Goal: Task Accomplishment & Management: Use online tool/utility

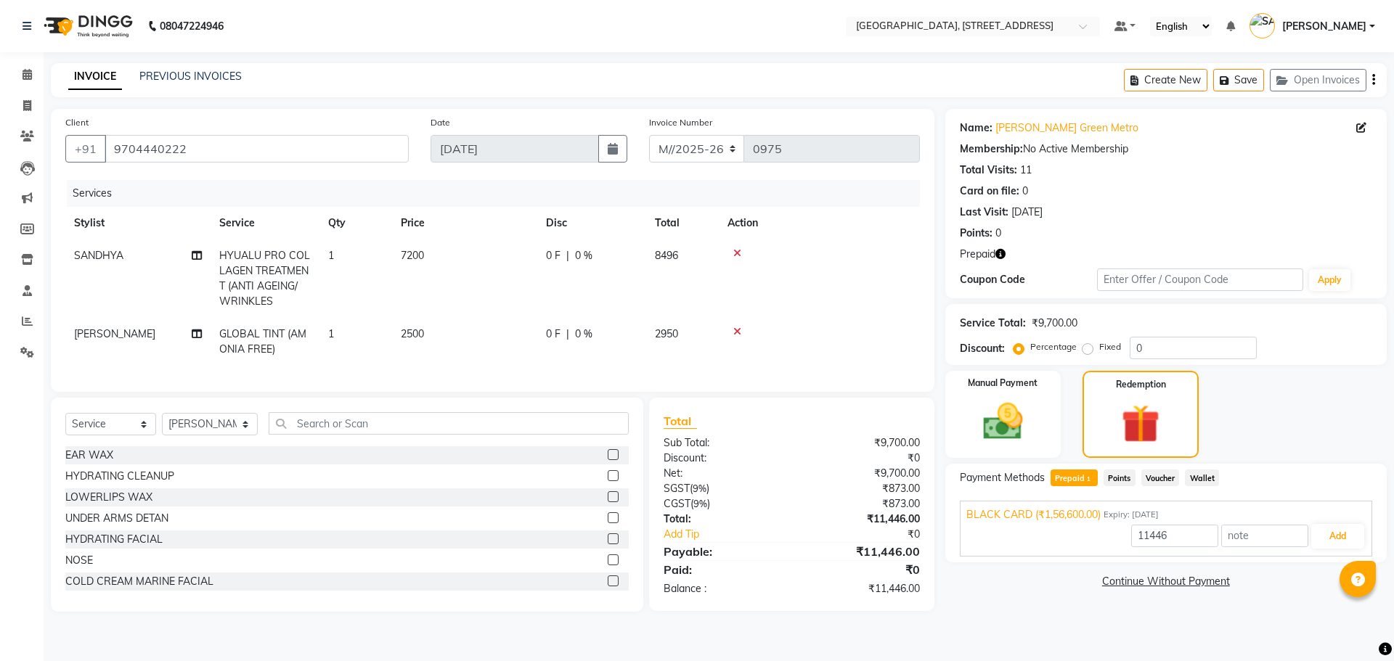
select select "service"
click at [442, 435] on input "text" at bounding box center [449, 423] width 361 height 23
click at [239, 435] on select "Select Stylist ACCOUNTS BIPNA (NAIL TECH) [PERSON_NAME] Floor use [PERSON_NAME]…" at bounding box center [210, 424] width 96 height 23
select select "79993"
click at [162, 424] on select "Select Stylist ACCOUNTS BIPNA (NAIL TECH) [PERSON_NAME] Floor use [PERSON_NAME]…" at bounding box center [210, 424] width 96 height 23
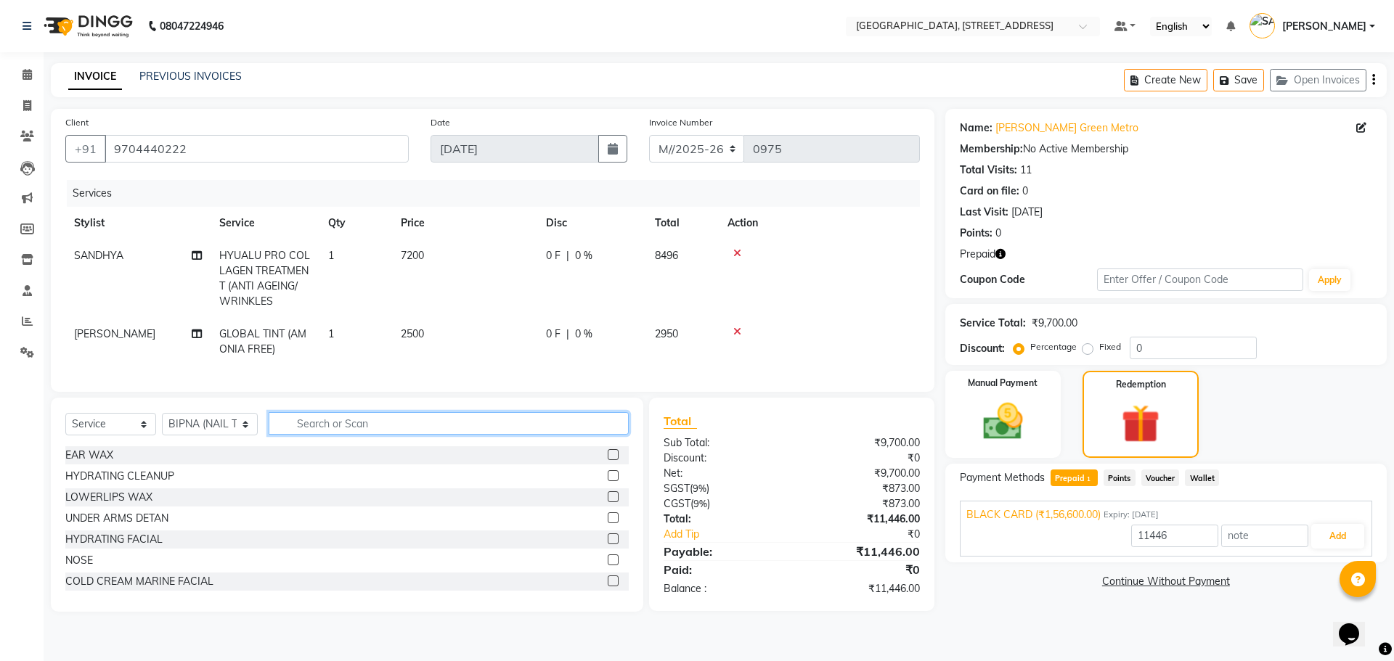
click at [395, 433] on input "text" at bounding box center [449, 423] width 361 height 23
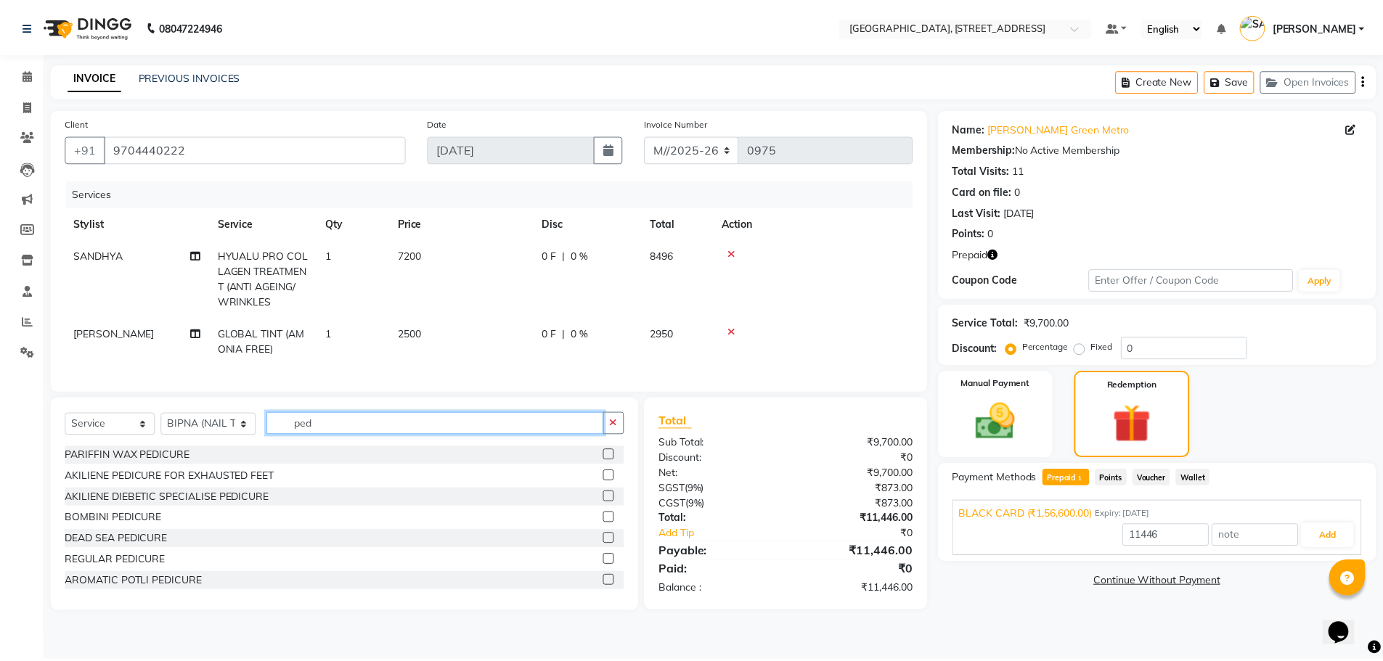
scroll to position [86, 0]
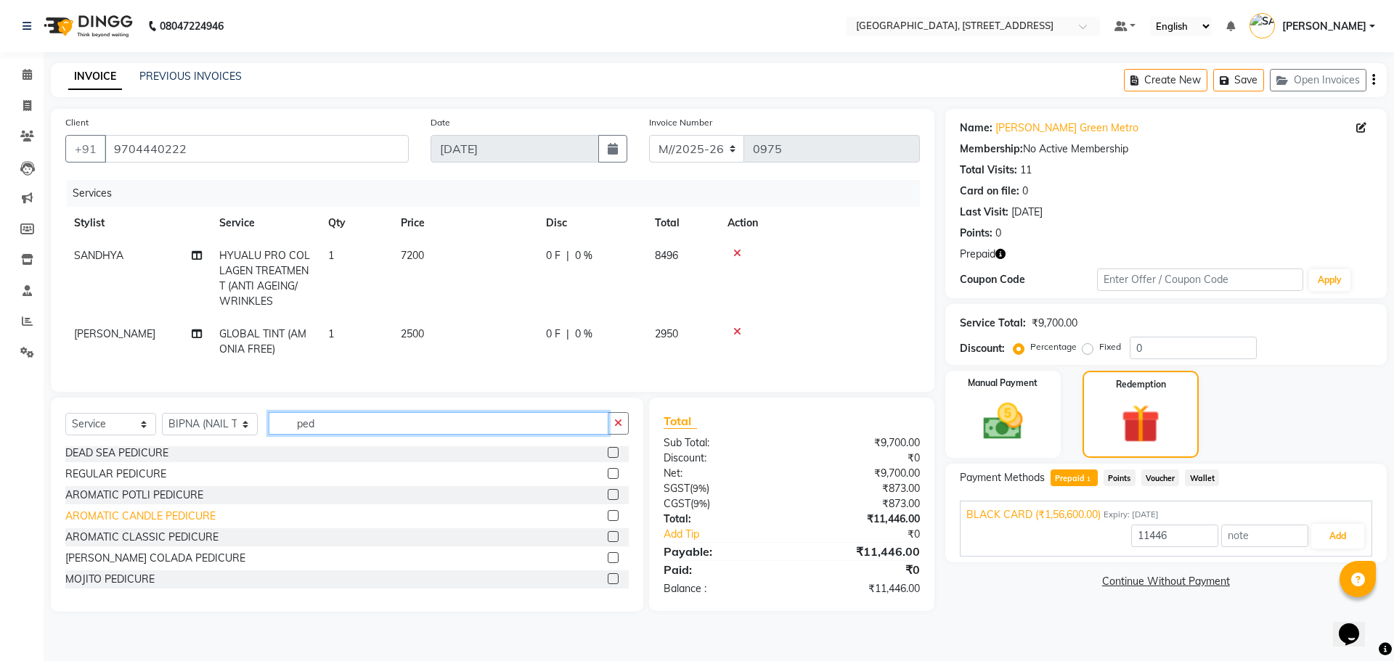
type input "ped"
click at [170, 524] on div "AROMATIC CANDLE PEDICURE" at bounding box center [140, 516] width 150 height 15
type input "156600"
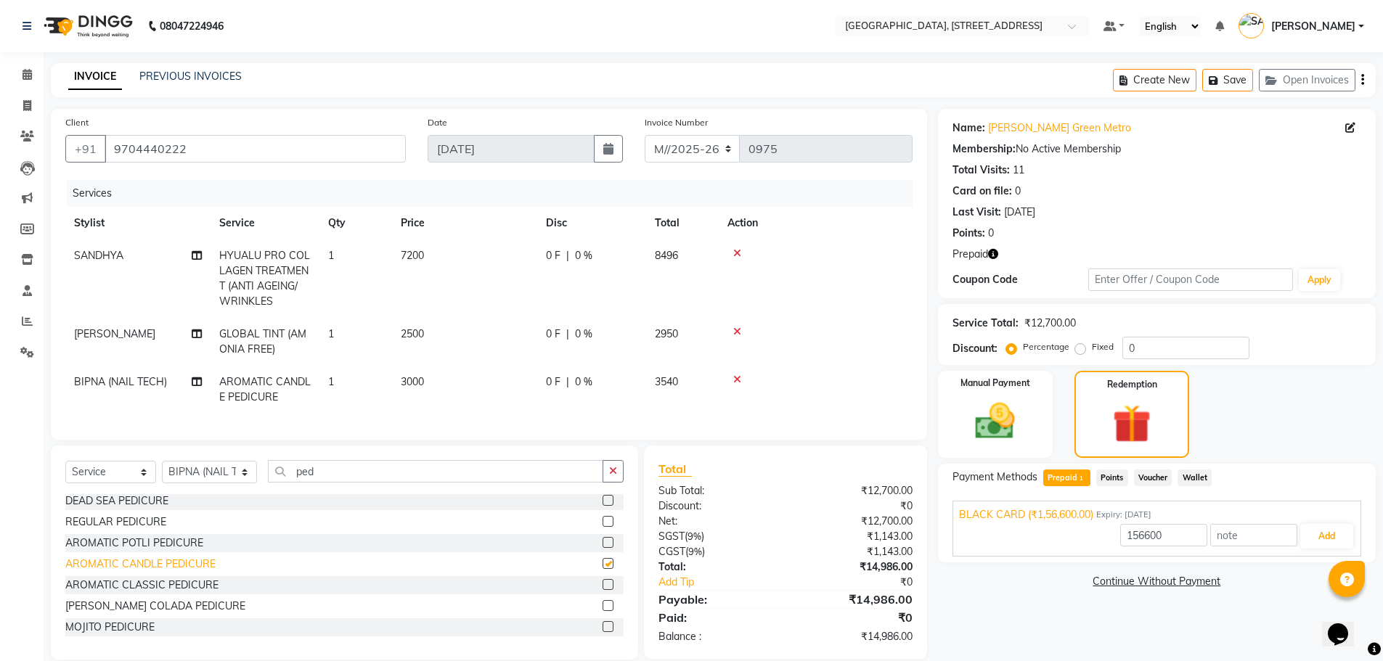
checkbox input "false"
click at [245, 480] on select "Select Stylist ACCOUNTS BIPNA (NAIL TECH) [PERSON_NAME] Floor use [PERSON_NAME]…" at bounding box center [209, 472] width 95 height 23
select select "68975"
click at [162, 472] on select "Select Stylist ACCOUNTS BIPNA (NAIL TECH) [PERSON_NAME] Floor use [PERSON_NAME]…" at bounding box center [209, 472] width 95 height 23
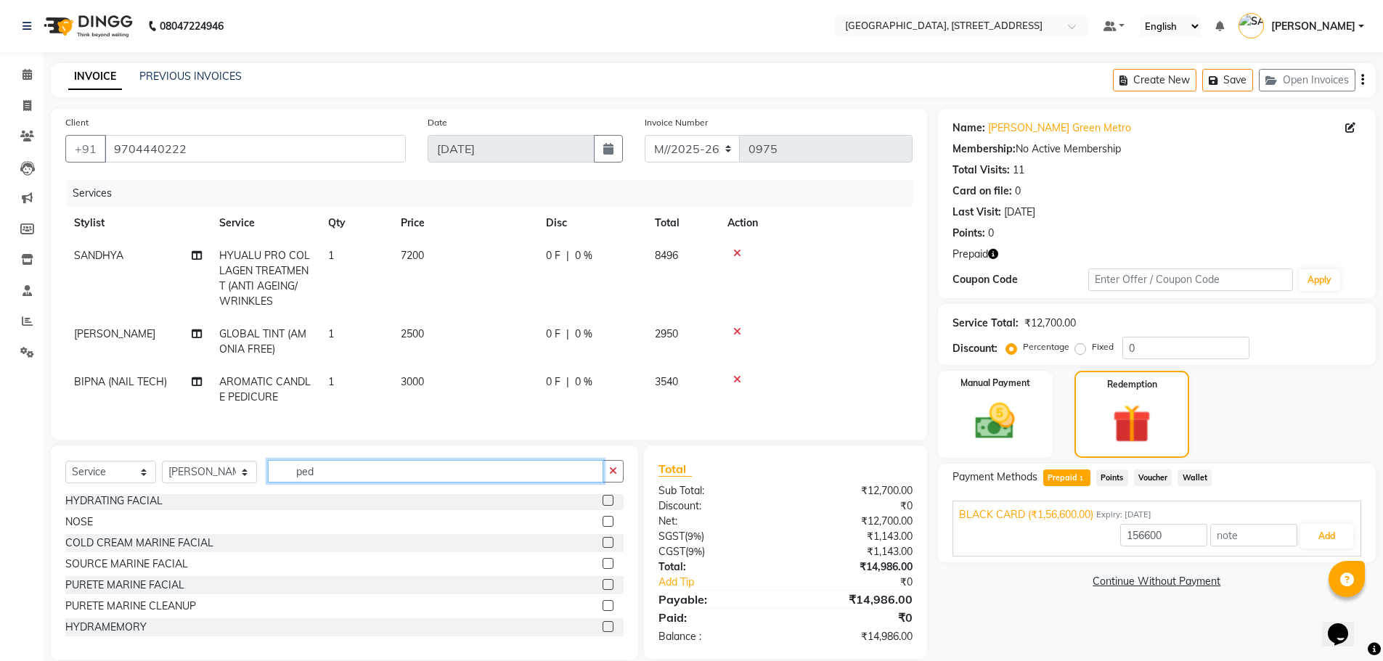
click at [343, 483] on input "ped" at bounding box center [435, 471] width 335 height 23
type input "p"
type input "g"
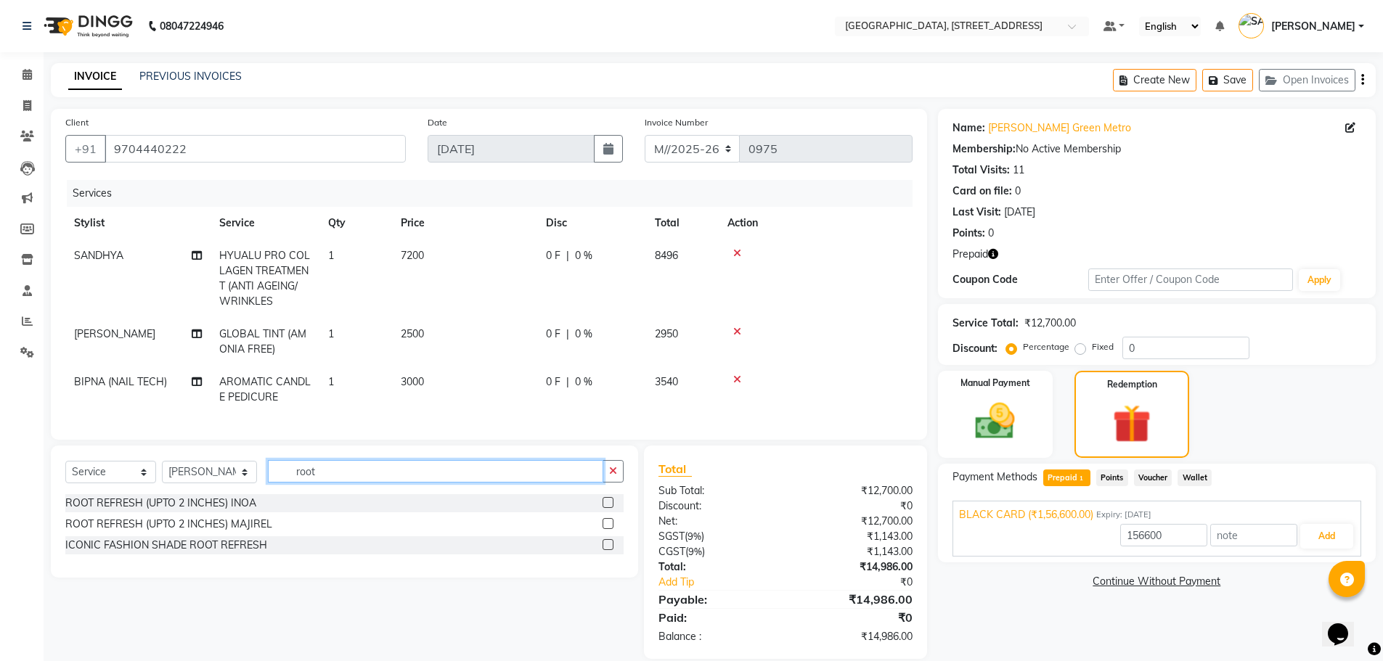
type input "root"
click at [608, 529] on label at bounding box center [607, 523] width 11 height 11
click at [608, 529] on input "checkbox" at bounding box center [606, 524] width 9 height 9
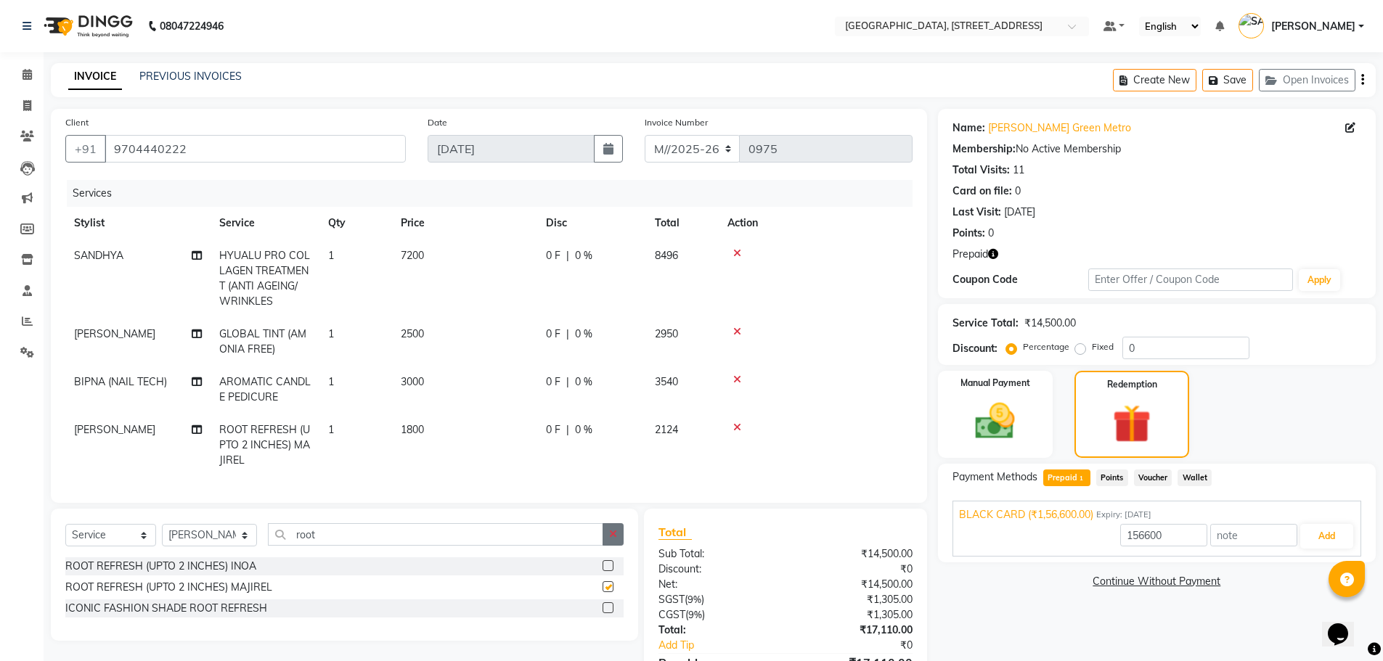
checkbox input "false"
click at [735, 381] on icon at bounding box center [737, 380] width 8 height 10
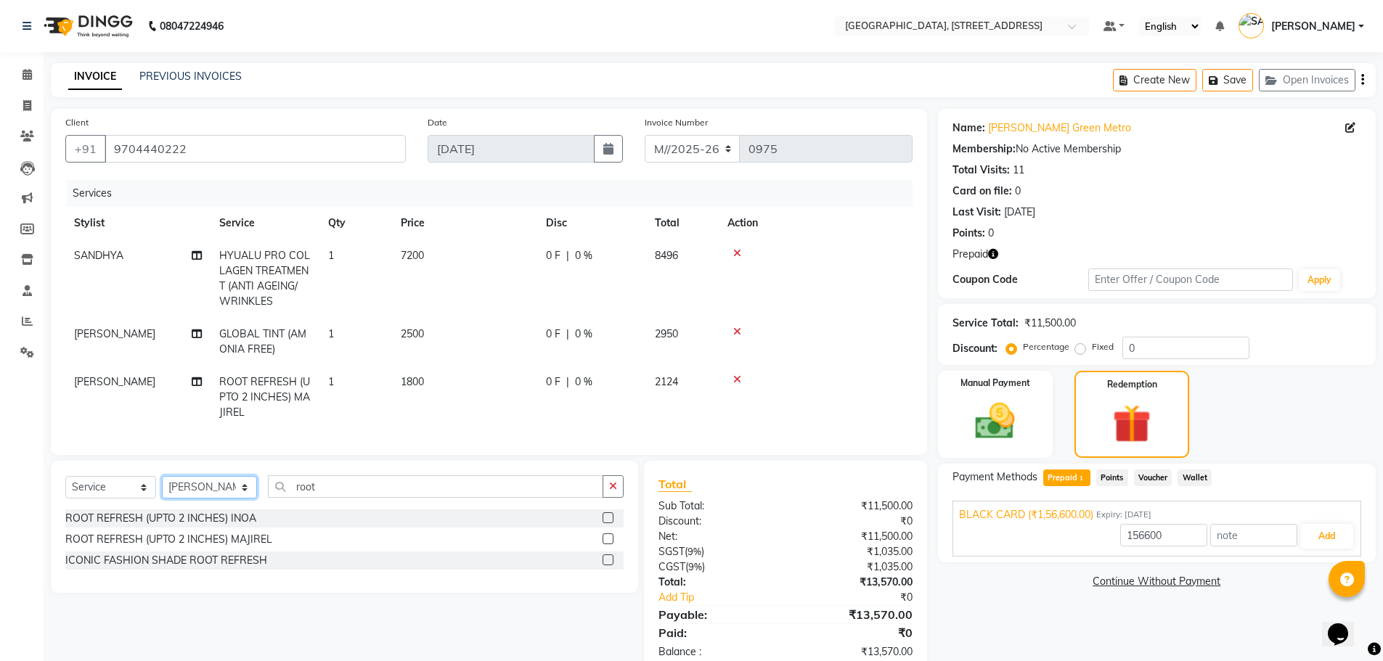
click at [244, 499] on select "Select Stylist ACCOUNTS BIPNA (NAIL TECH) [PERSON_NAME] Floor use [PERSON_NAME]…" at bounding box center [209, 487] width 95 height 23
select select "79993"
click at [162, 487] on select "Select Stylist ACCOUNTS BIPNA (NAIL TECH) [PERSON_NAME] Floor use [PERSON_NAME]…" at bounding box center [209, 487] width 95 height 23
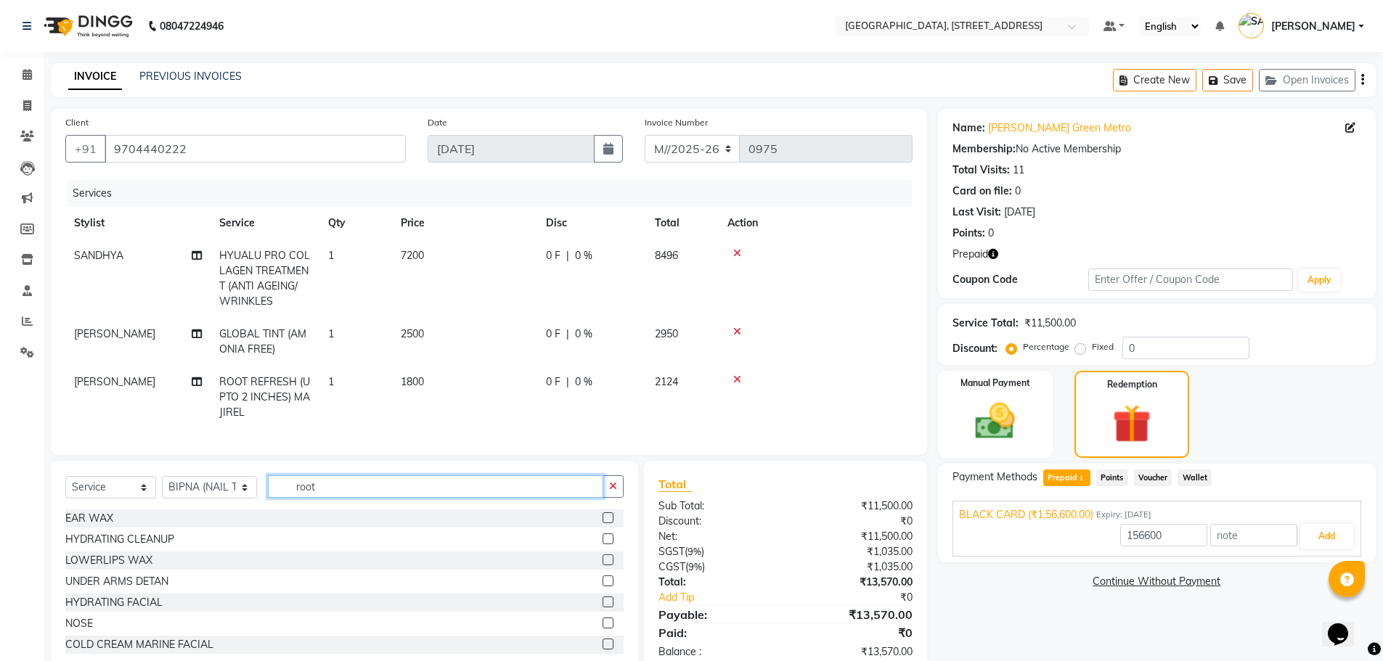
click at [519, 498] on input "root" at bounding box center [435, 486] width 335 height 23
type input "r"
type input "ped"
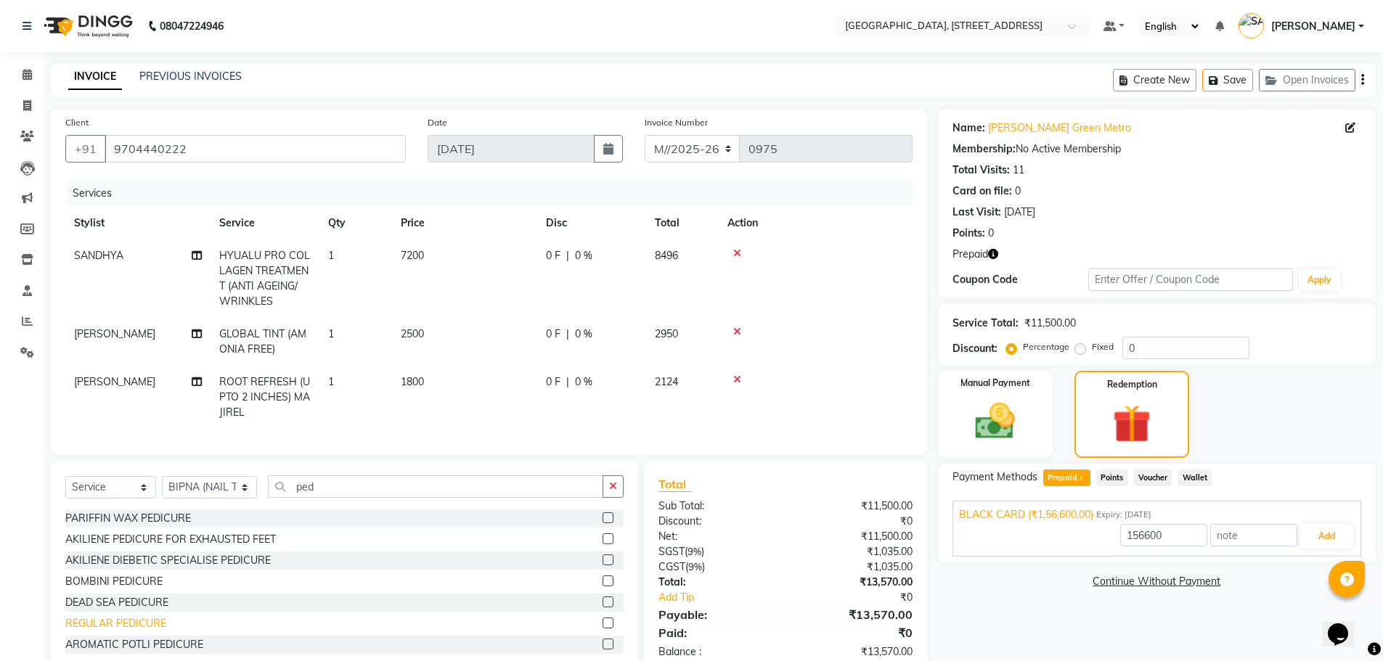
click at [145, 630] on div "REGULAR PEDICURE" at bounding box center [115, 623] width 101 height 15
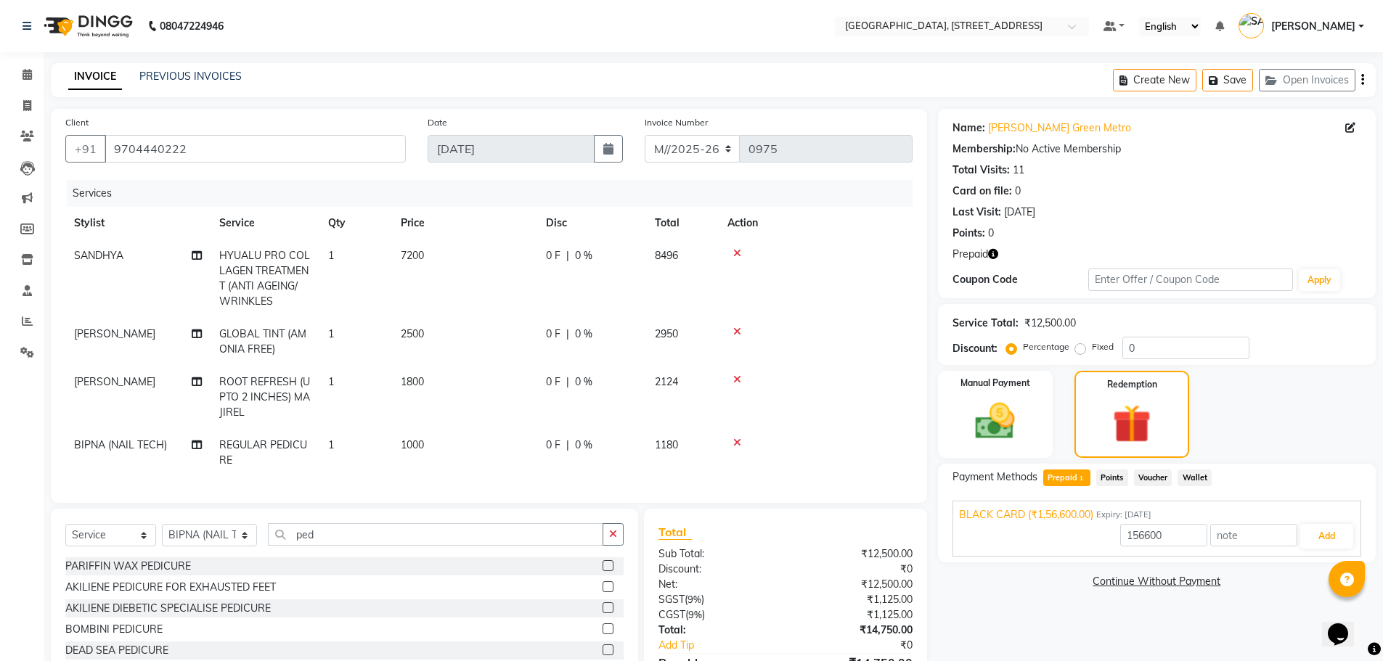
checkbox input "false"
click at [459, 539] on input "ped" at bounding box center [435, 534] width 335 height 23
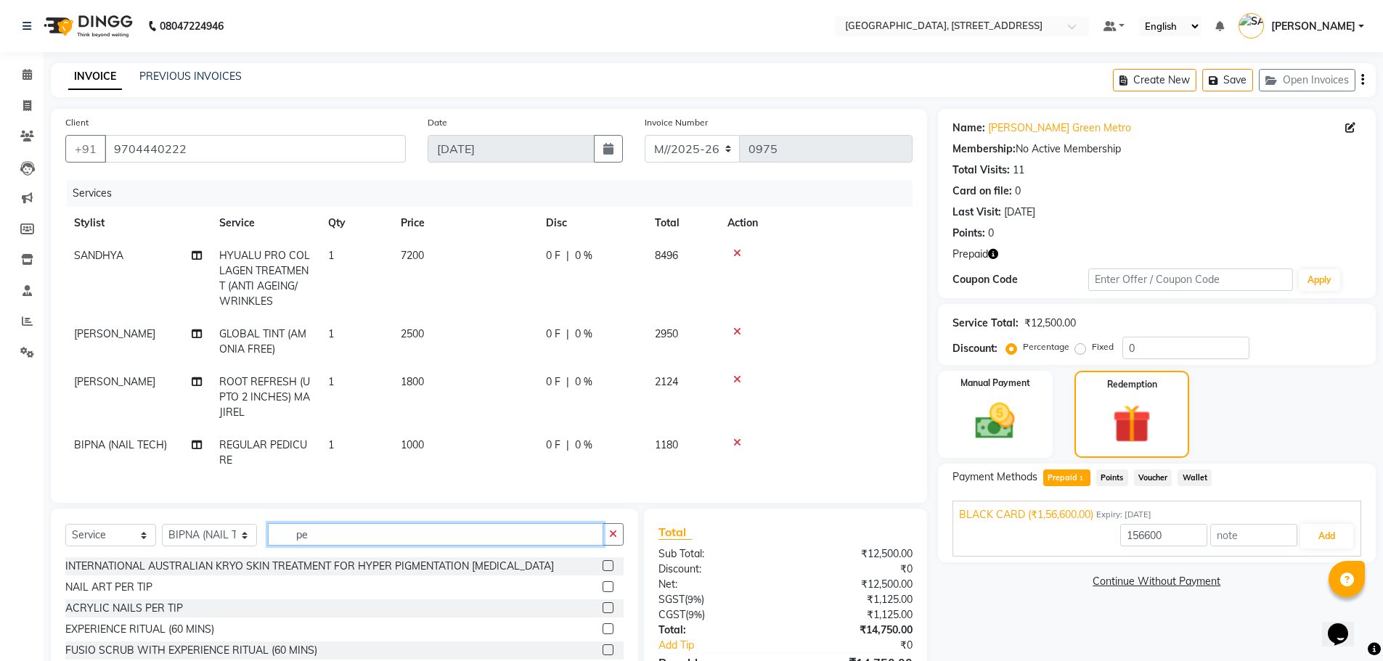
type input "p"
type input "mani"
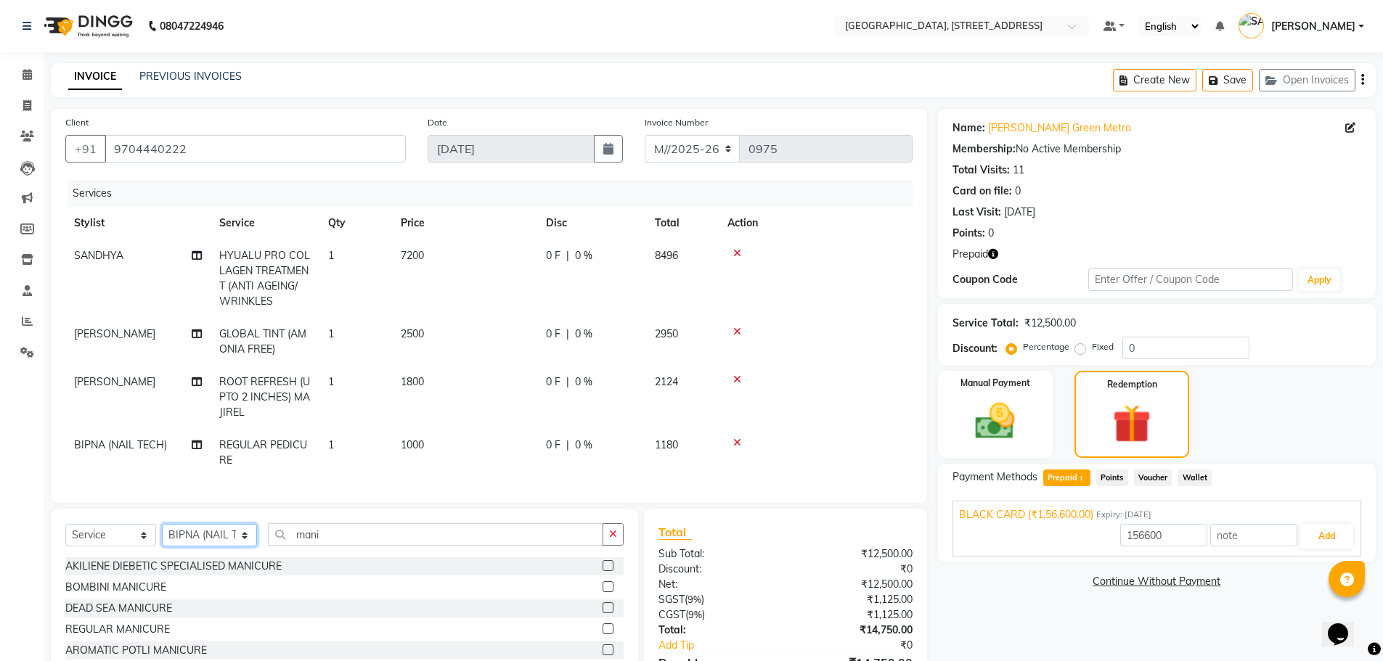
click at [236, 547] on select "Select Stylist ACCOUNTS BIPNA (NAIL TECH) [PERSON_NAME] Floor use [PERSON_NAME]…" at bounding box center [209, 535] width 95 height 23
select select "87930"
click at [162, 535] on select "Select Stylist ACCOUNTS BIPNA (NAIL TECH) [PERSON_NAME] Floor use [PERSON_NAME]…" at bounding box center [209, 535] width 95 height 23
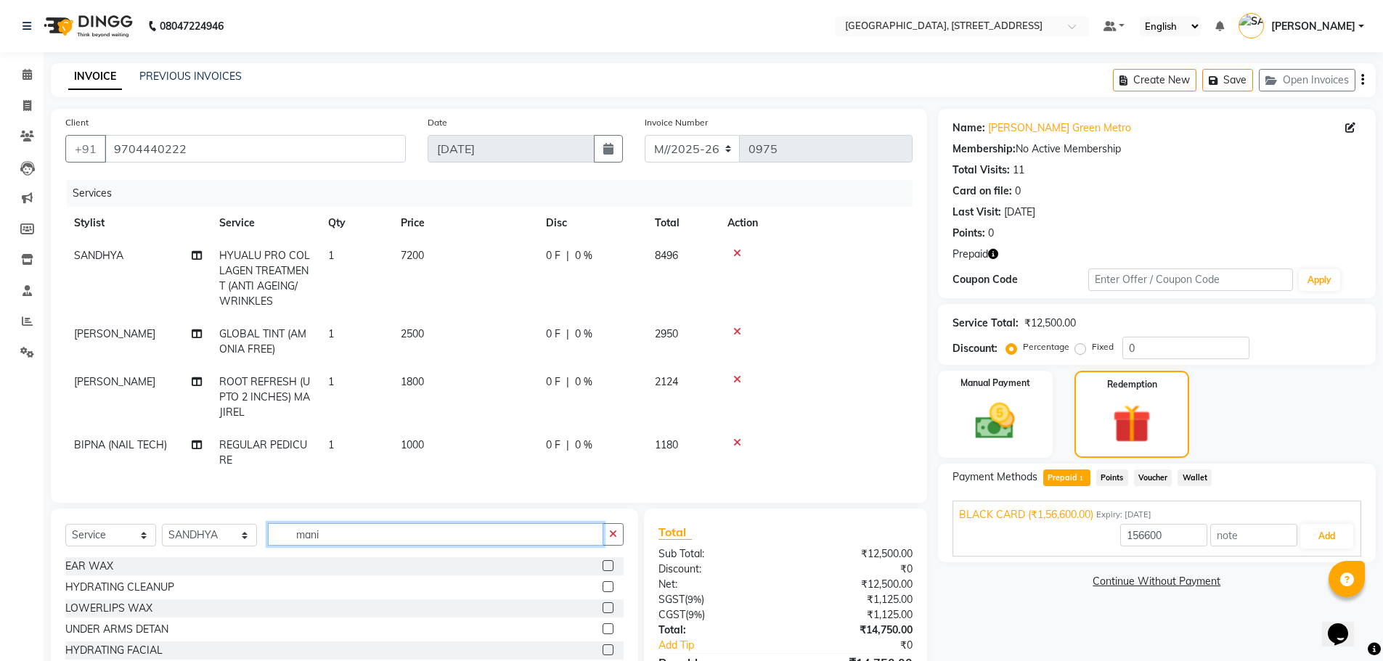
drag, startPoint x: 425, startPoint y: 554, endPoint x: 431, endPoint y: 549, distance: 7.9
click at [428, 546] on input "mani" at bounding box center [435, 534] width 335 height 23
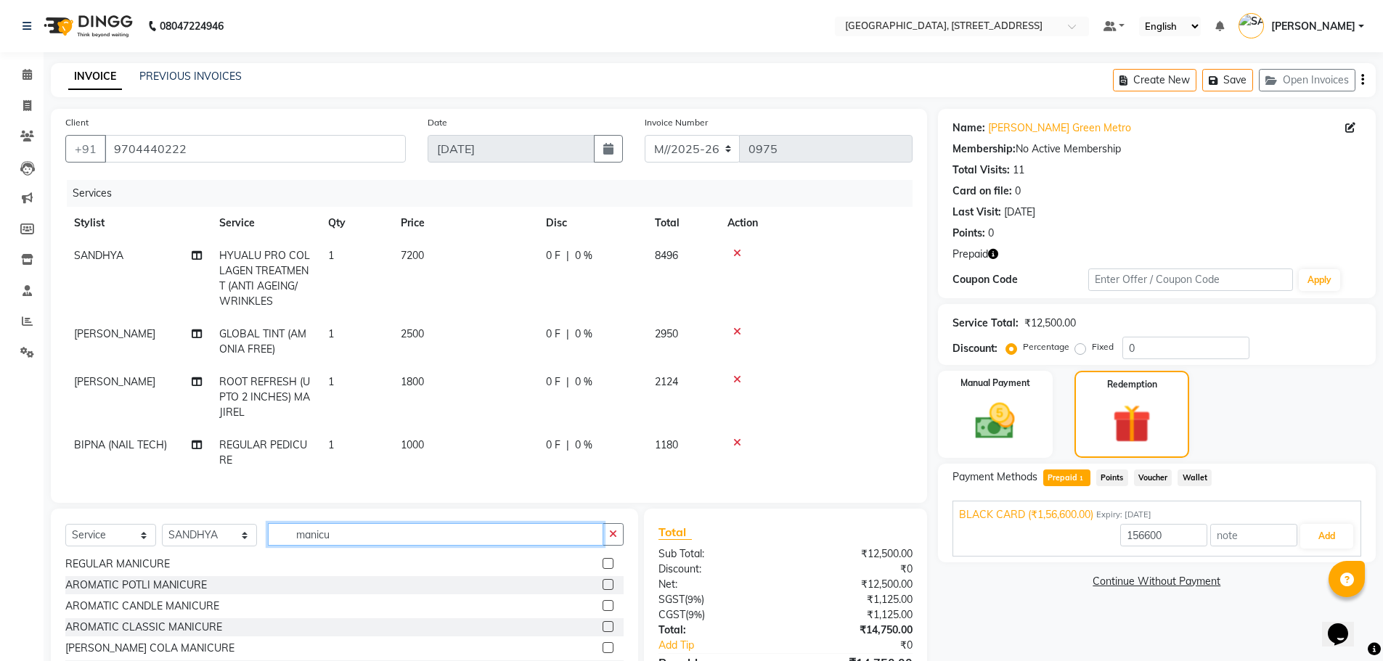
type input "manicu"
click at [369, 572] on div "REGULAR MANICURE" at bounding box center [344, 564] width 558 height 18
click at [602, 569] on label at bounding box center [607, 563] width 11 height 11
click at [602, 569] on input "checkbox" at bounding box center [606, 564] width 9 height 9
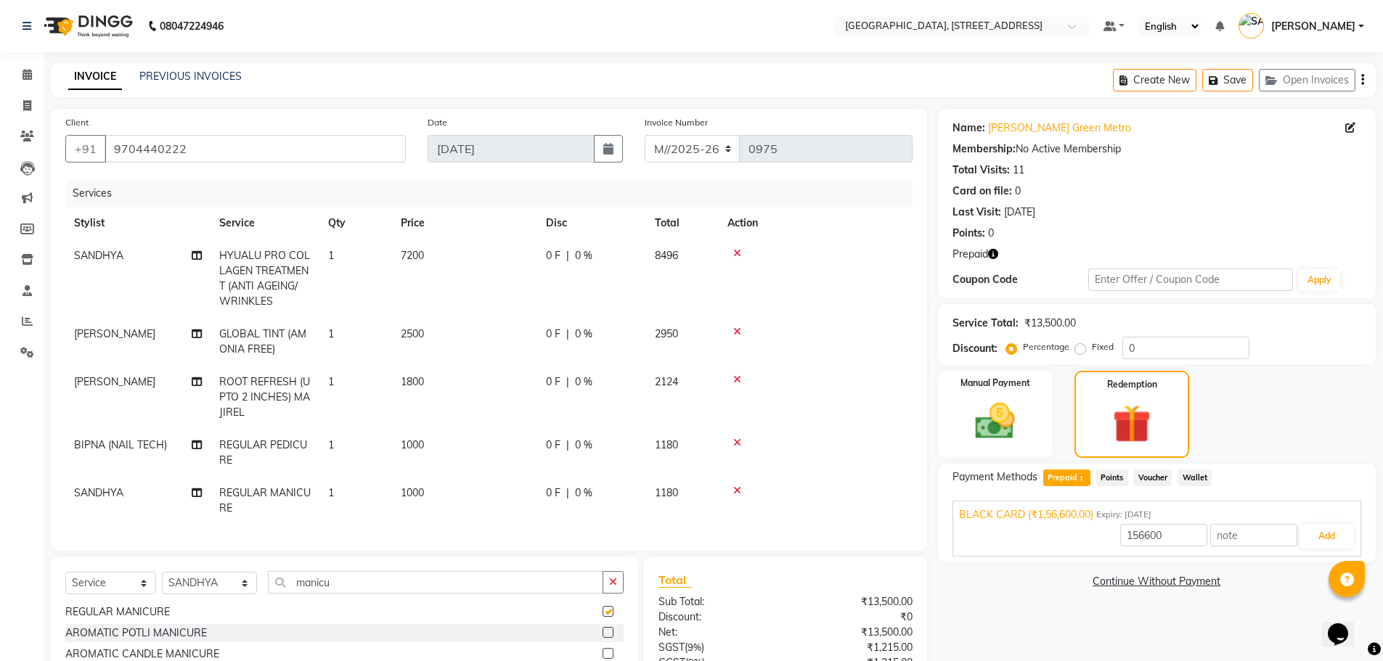
checkbox input "false"
click at [370, 593] on input "manicu" at bounding box center [435, 582] width 335 height 23
type input "m"
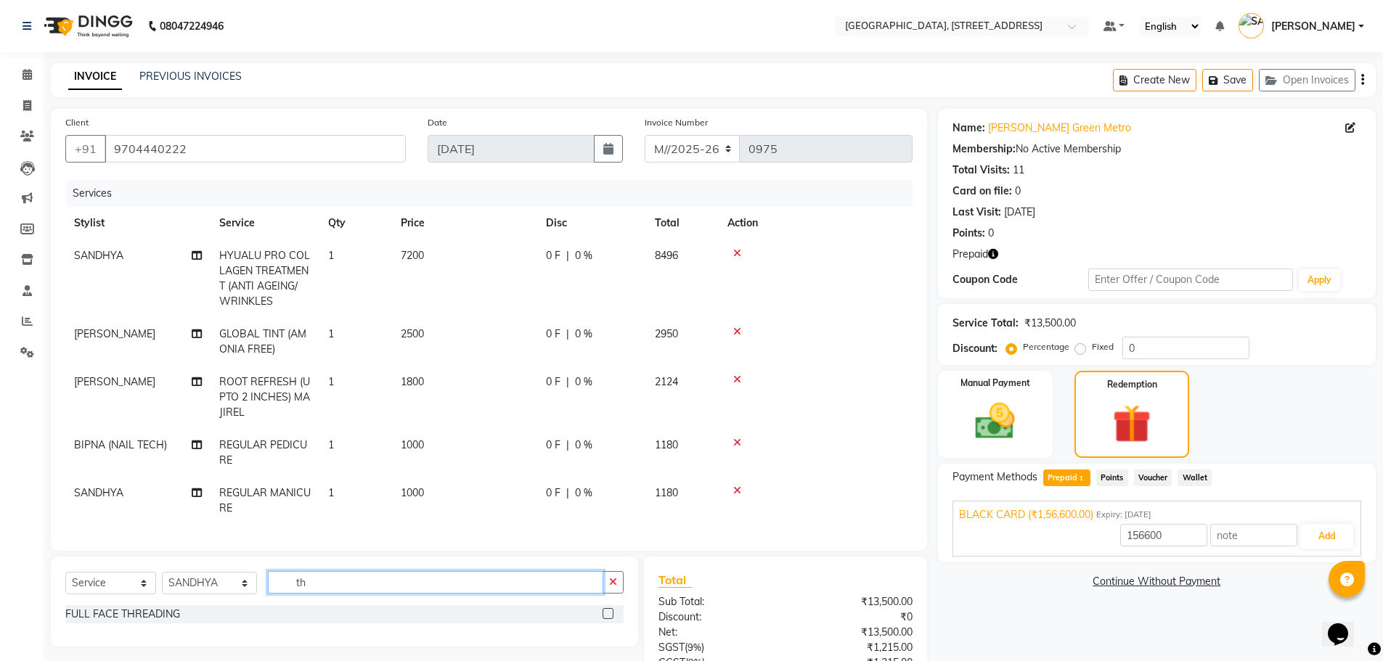
type input "t"
type input "eye"
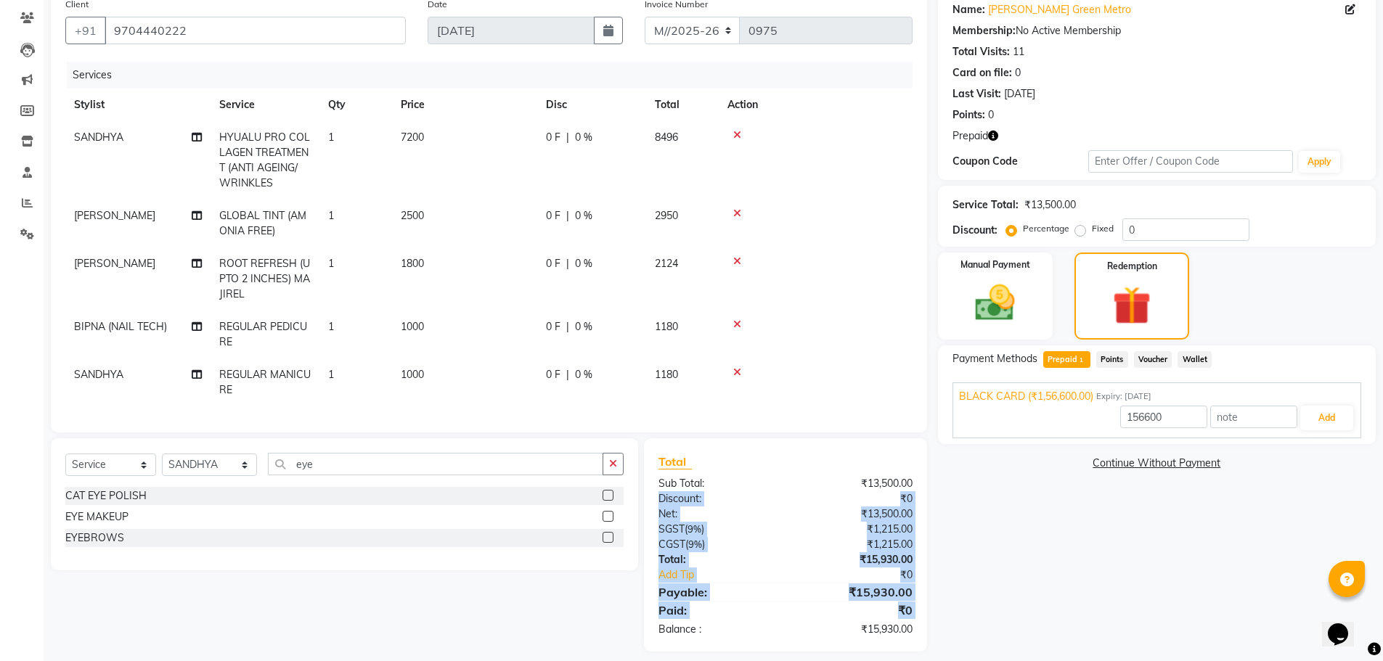
scroll to position [137, 0]
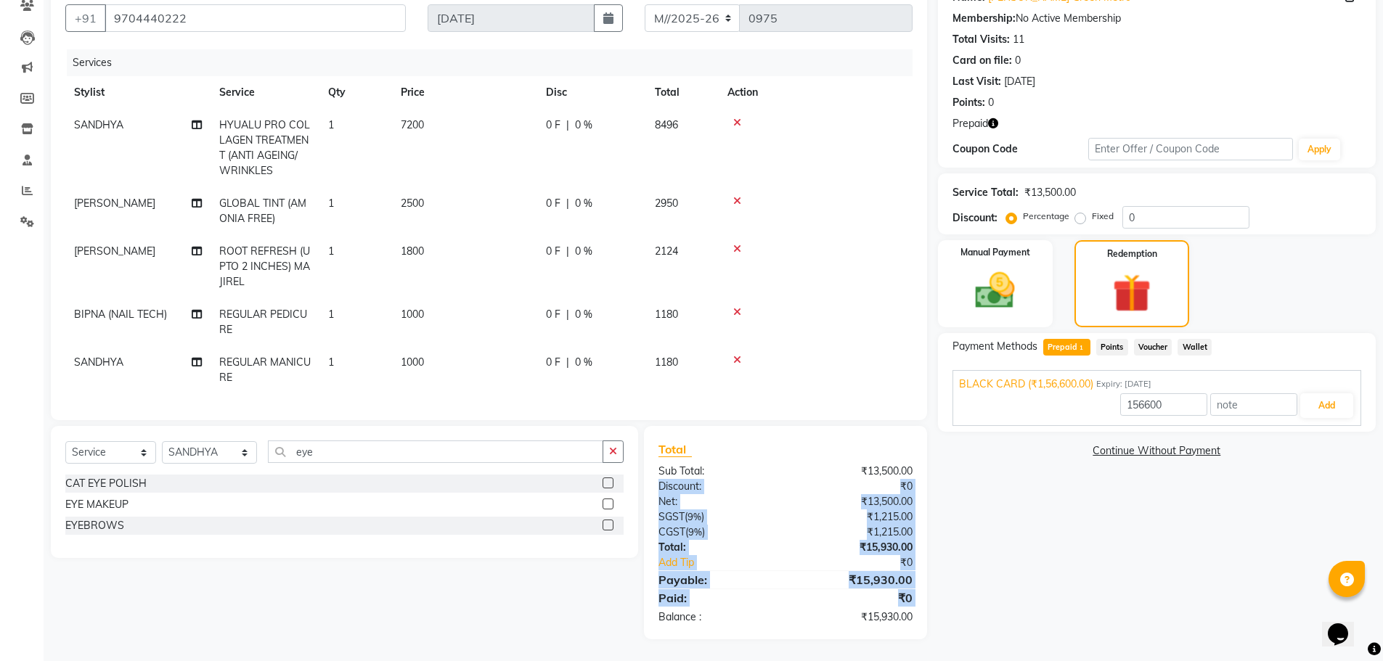
drag, startPoint x: 642, startPoint y: 631, endPoint x: 644, endPoint y: 676, distance: 45.0
click at [644, 531] on html "08047224946 Select Location × Meeram, [GEOGRAPHIC_DATA] Number 36, [GEOGRAPHIC_…" at bounding box center [691, 199] width 1383 height 661
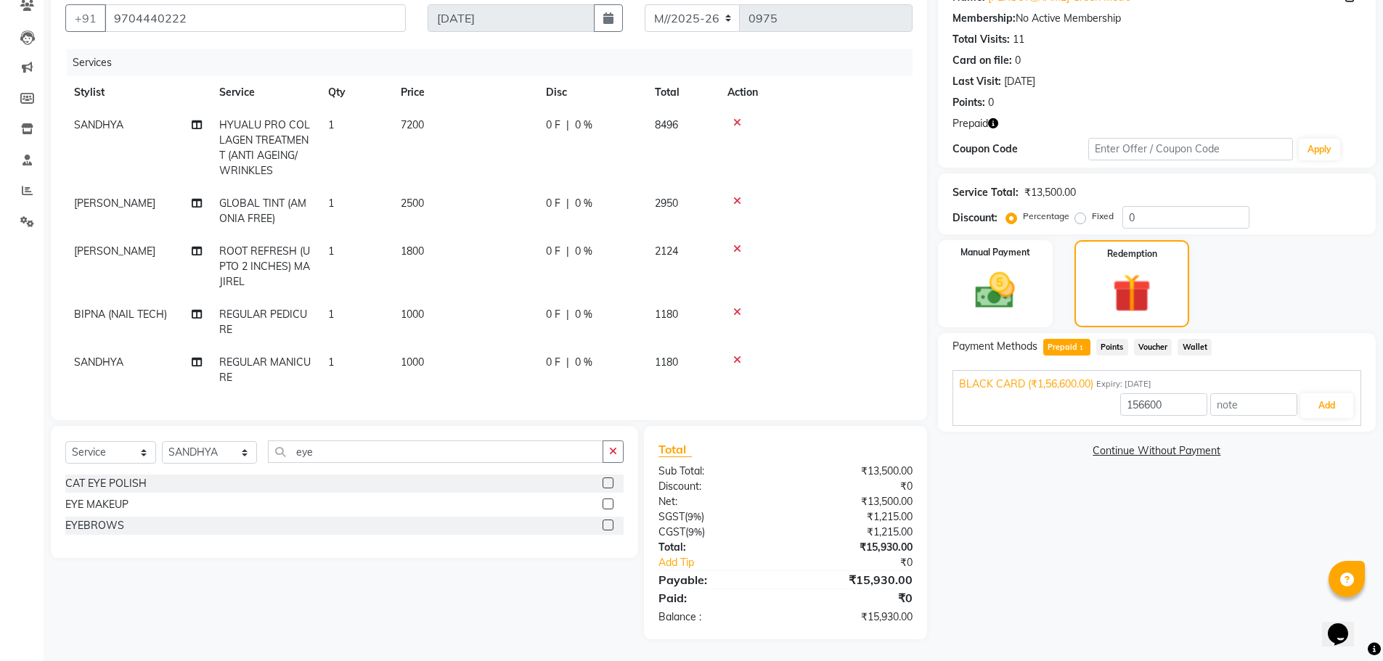
drag, startPoint x: 573, startPoint y: 633, endPoint x: 558, endPoint y: 613, distance: 24.8
click at [573, 631] on div "Select Service Product Membership Package Voucher Prepaid Gift Card Select Styl…" at bounding box center [339, 532] width 598 height 213
click at [608, 523] on label at bounding box center [607, 525] width 11 height 11
click at [608, 523] on input "checkbox" at bounding box center [606, 525] width 9 height 9
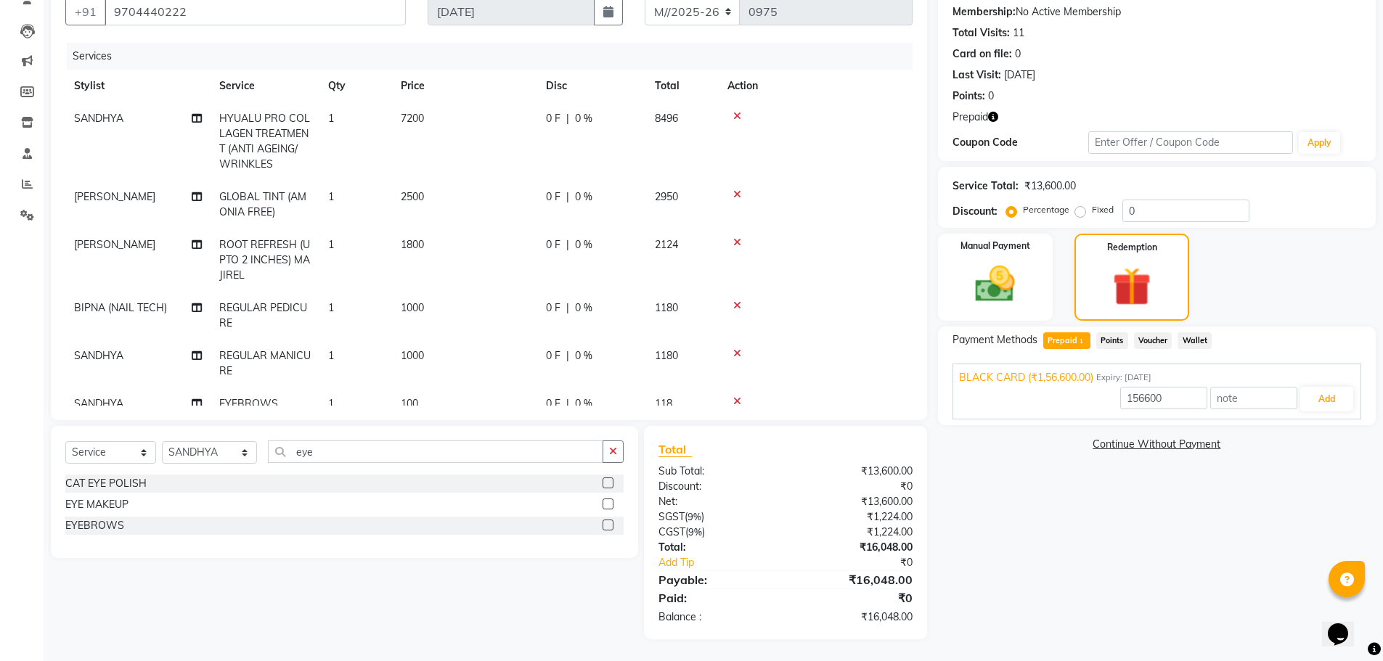
click at [608, 525] on label at bounding box center [607, 525] width 11 height 11
click at [608, 525] on input "checkbox" at bounding box center [606, 525] width 9 height 9
checkbox input "false"
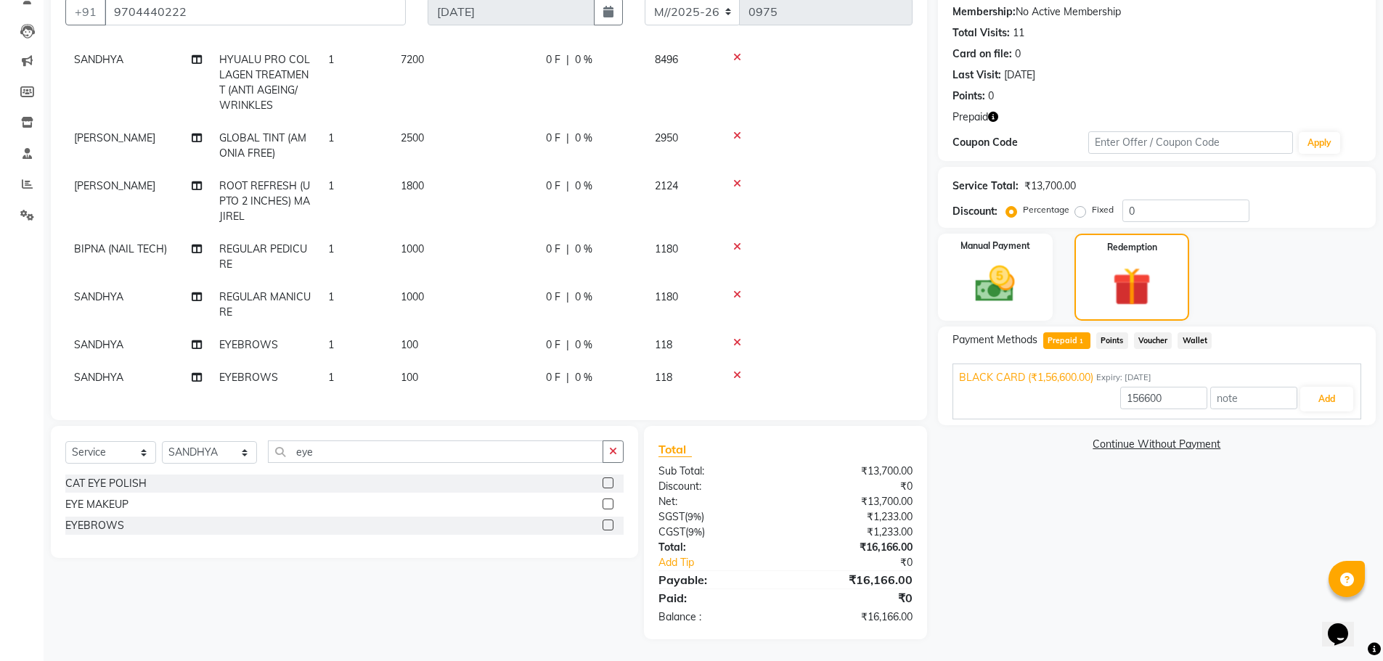
click at [731, 361] on td at bounding box center [816, 377] width 194 height 33
click at [734, 370] on icon at bounding box center [737, 375] width 8 height 10
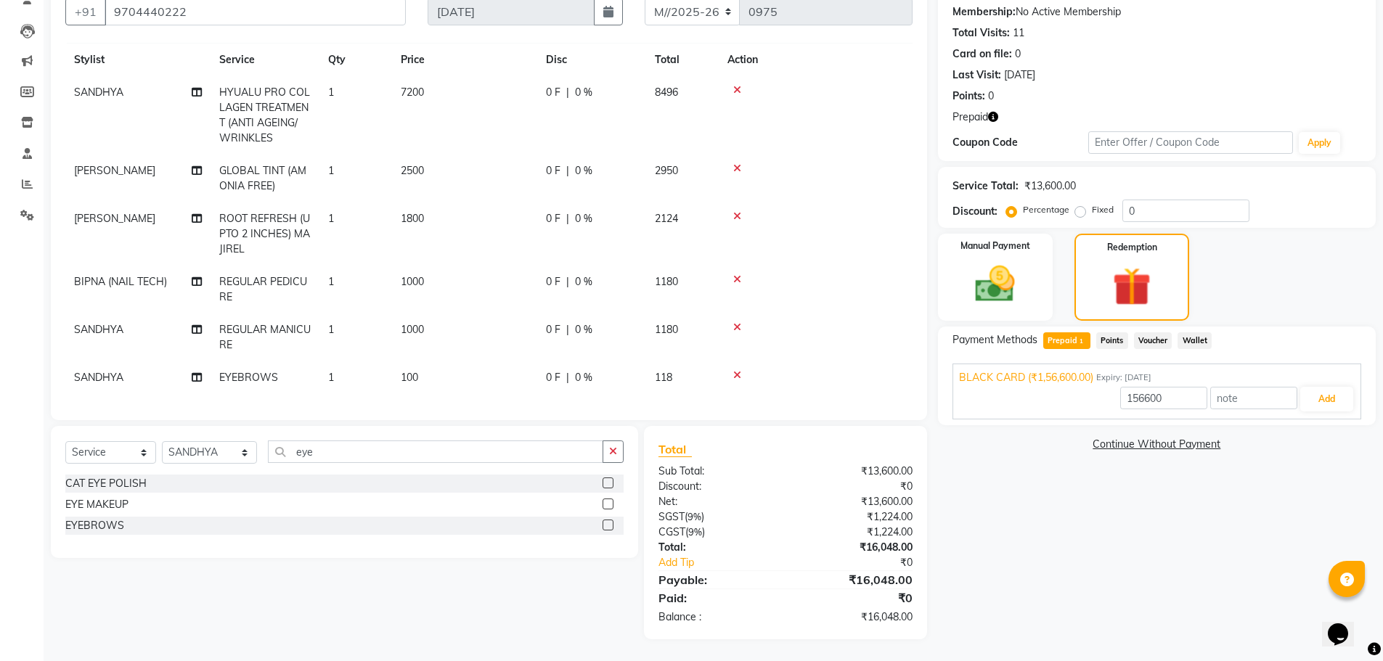
scroll to position [0, 0]
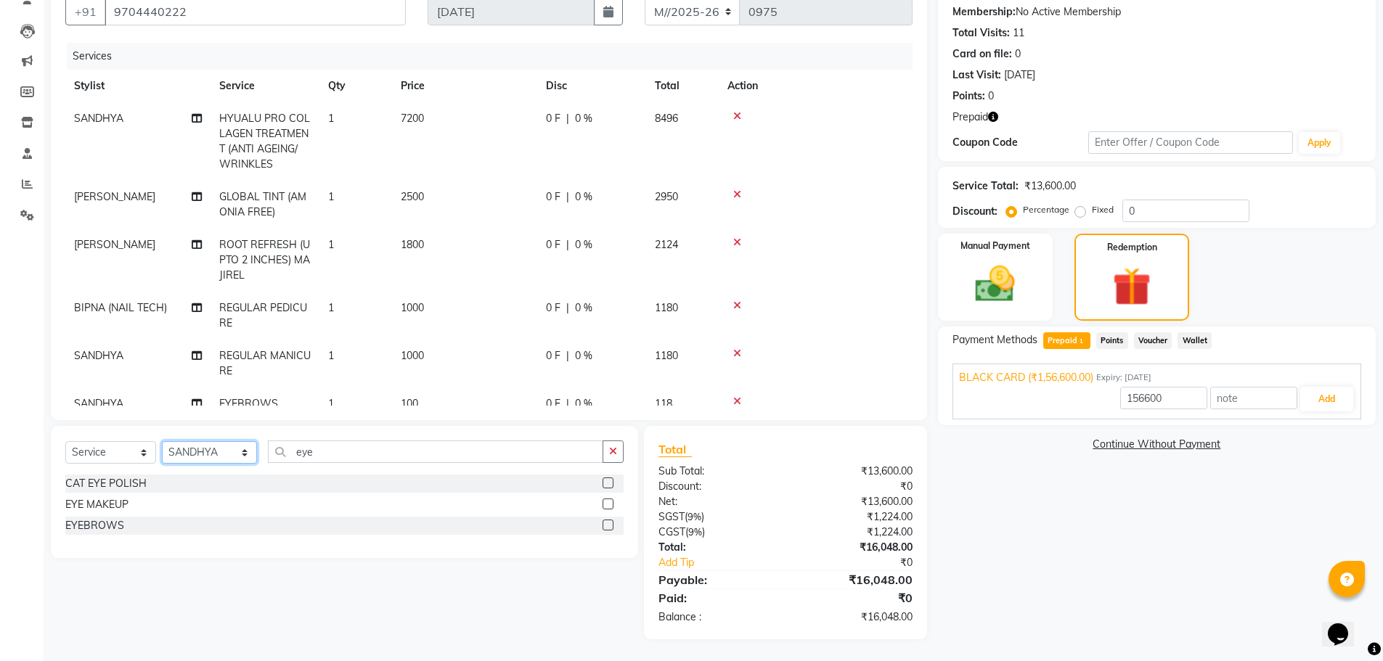
click at [240, 451] on select "Select Stylist ACCOUNTS BIPNA (NAIL TECH) [PERSON_NAME] Floor use [PERSON_NAME]…" at bounding box center [209, 452] width 95 height 23
select select "68975"
click at [162, 441] on select "Select Stylist ACCOUNTS BIPNA (NAIL TECH) [PERSON_NAME] Floor use [PERSON_NAME]…" at bounding box center [209, 452] width 95 height 23
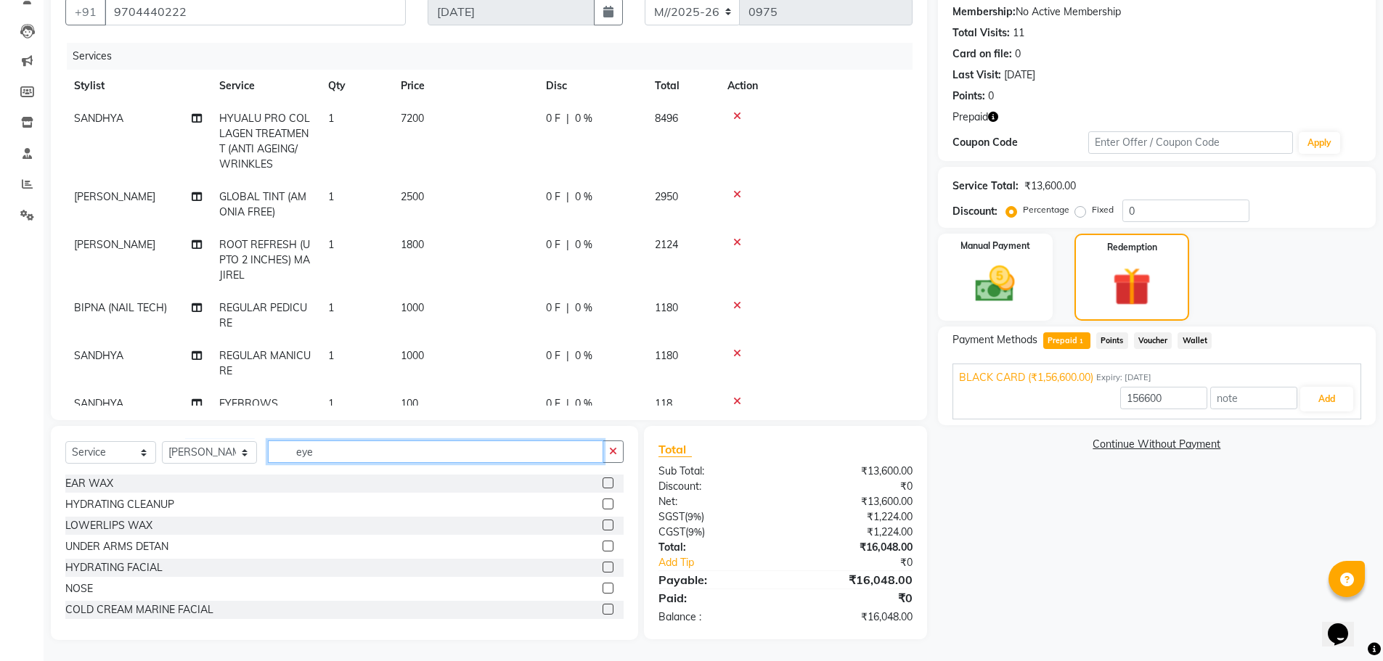
click at [329, 454] on input "eye" at bounding box center [435, 452] width 335 height 23
type input "e"
type input "hair"
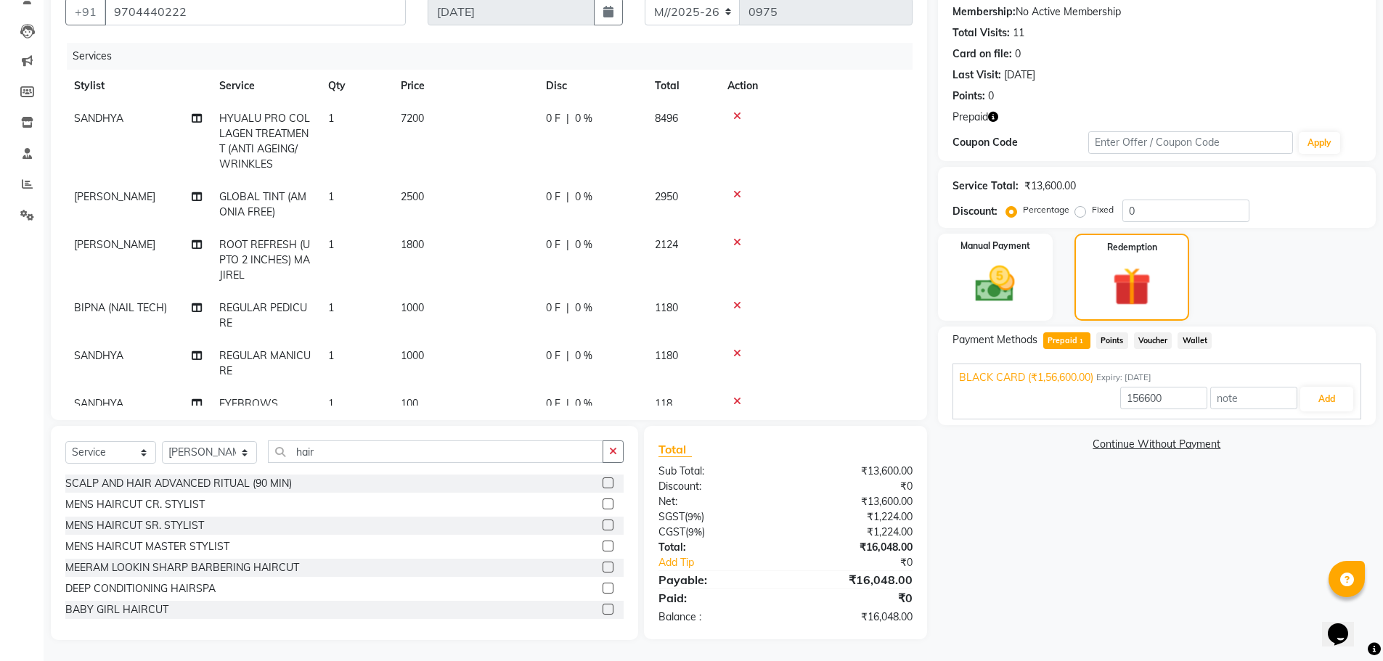
click at [602, 528] on label at bounding box center [607, 525] width 11 height 11
click at [602, 528] on input "checkbox" at bounding box center [606, 525] width 9 height 9
checkbox input "false"
click at [605, 457] on button "button" at bounding box center [612, 452] width 21 height 23
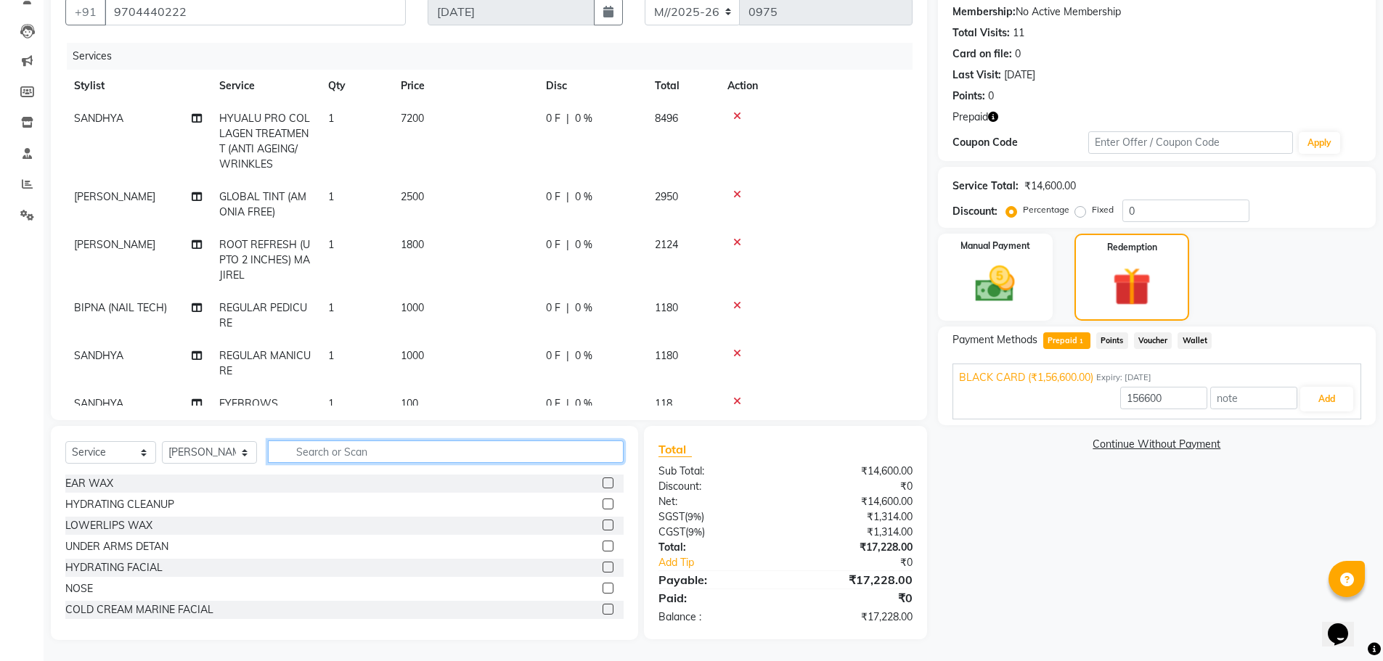
click at [326, 453] on input "text" at bounding box center [446, 452] width 356 height 23
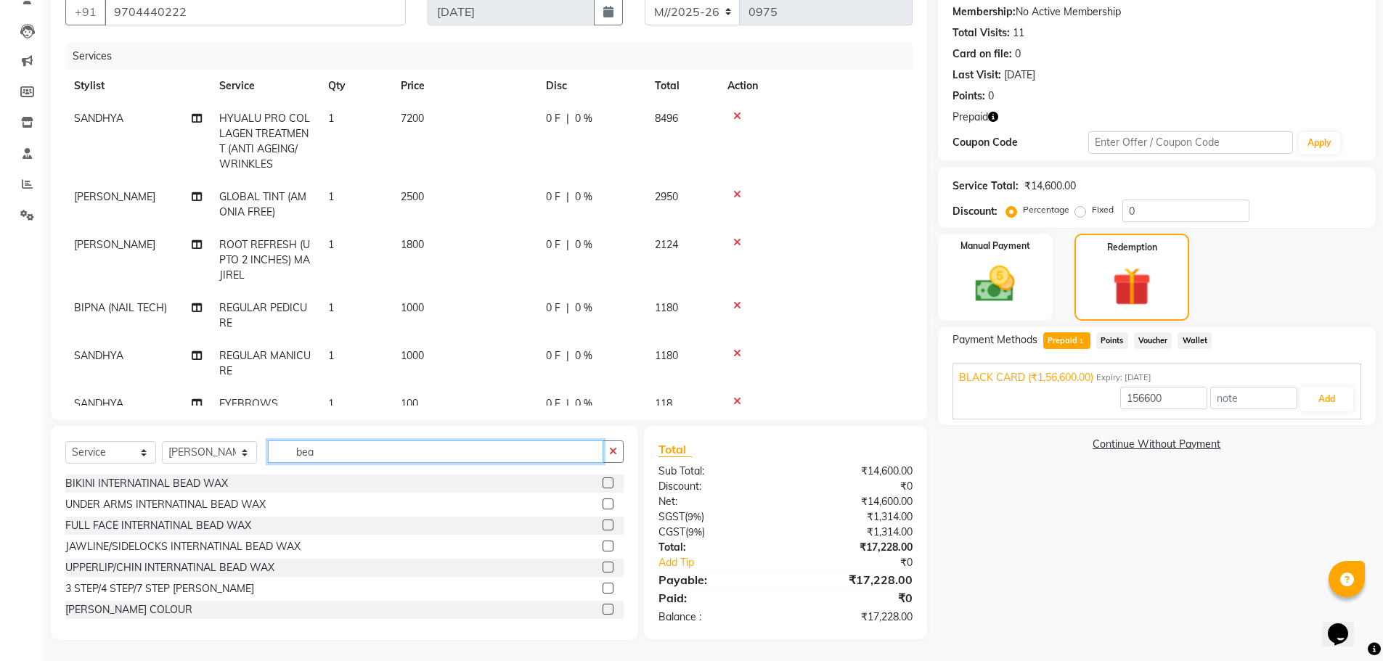
type input "bea"
click at [602, 613] on label at bounding box center [607, 609] width 11 height 11
click at [602, 613] on input "checkbox" at bounding box center [606, 609] width 9 height 9
click at [602, 610] on label at bounding box center [607, 609] width 11 height 11
click at [602, 610] on input "checkbox" at bounding box center [606, 609] width 9 height 9
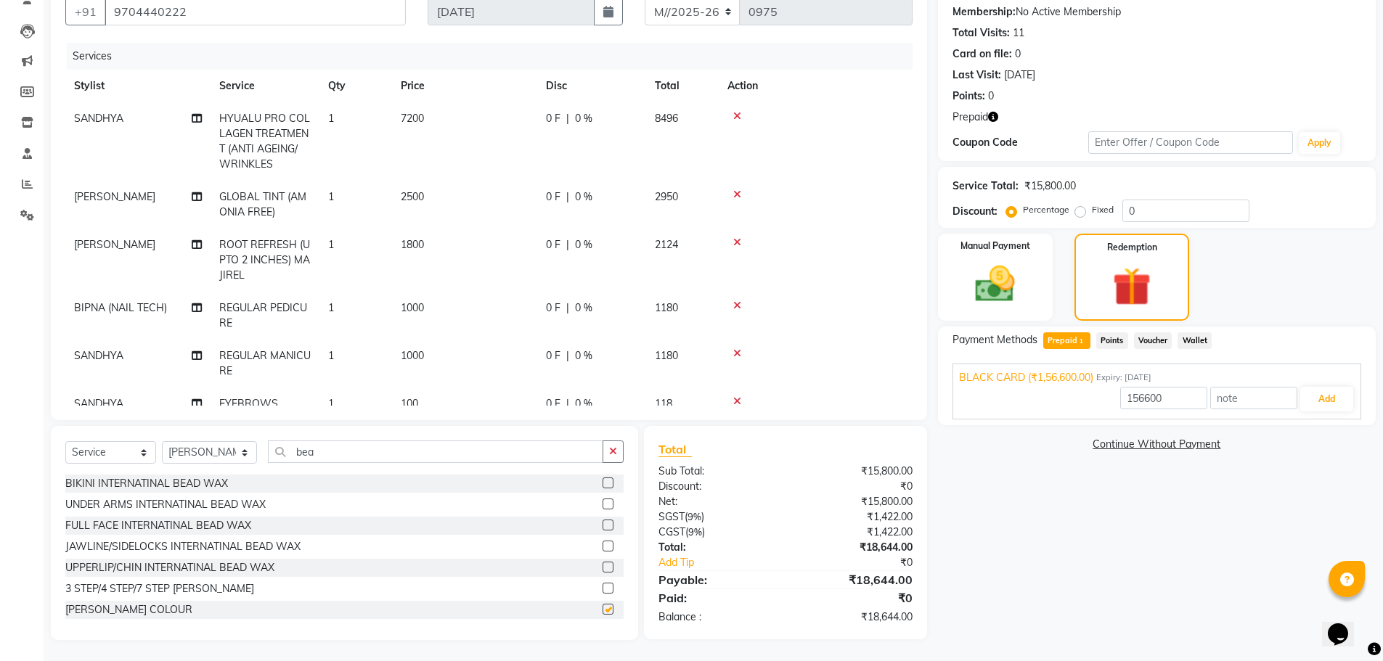
checkbox input "false"
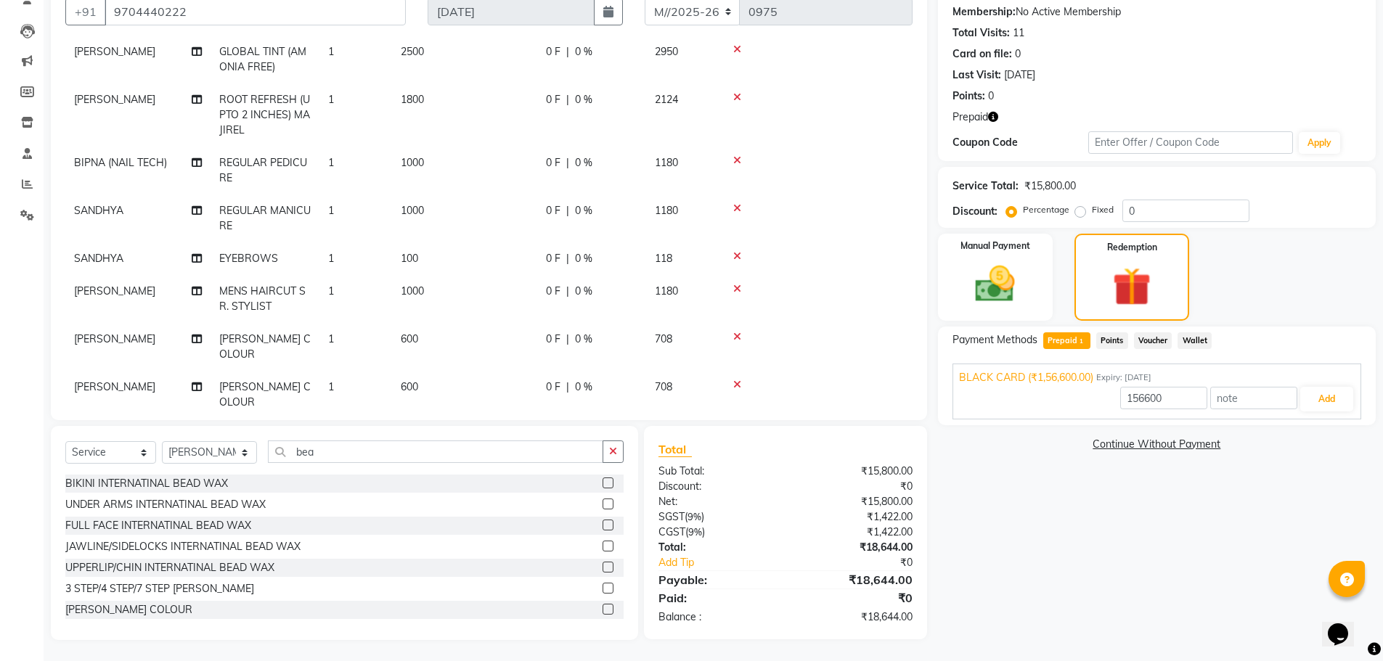
scroll to position [150, 0]
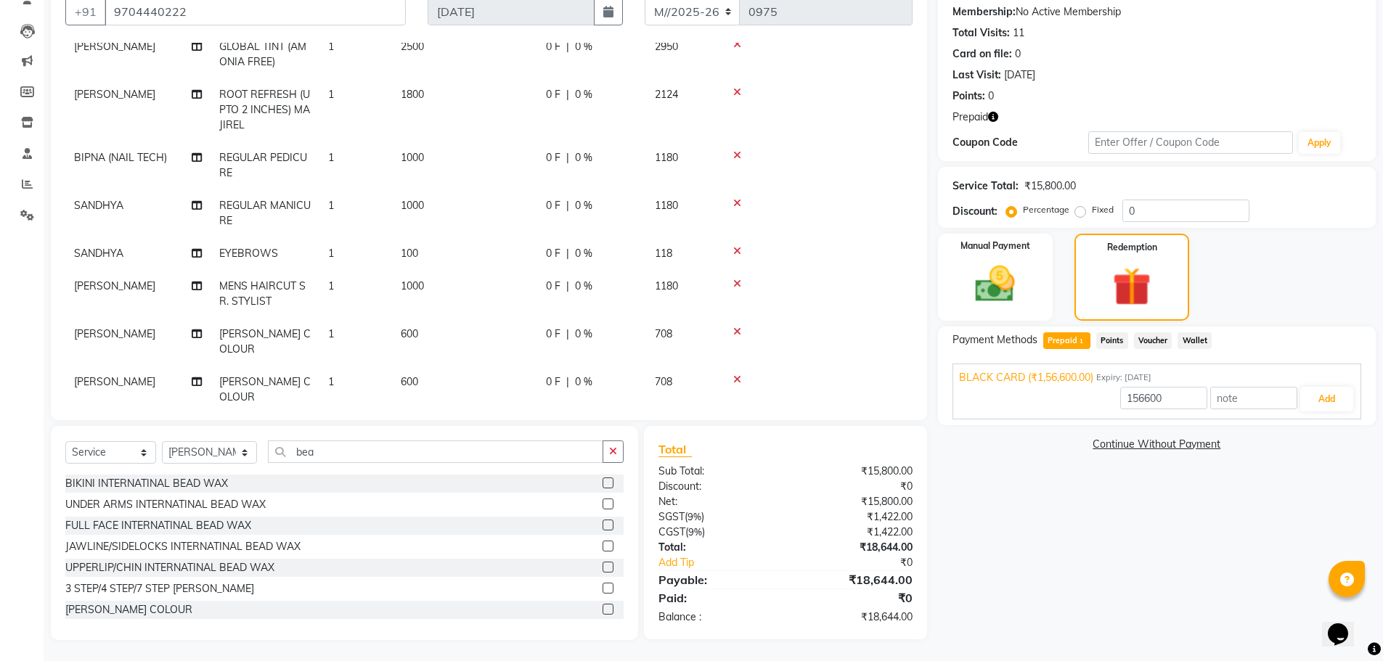
click at [737, 375] on icon at bounding box center [737, 380] width 8 height 10
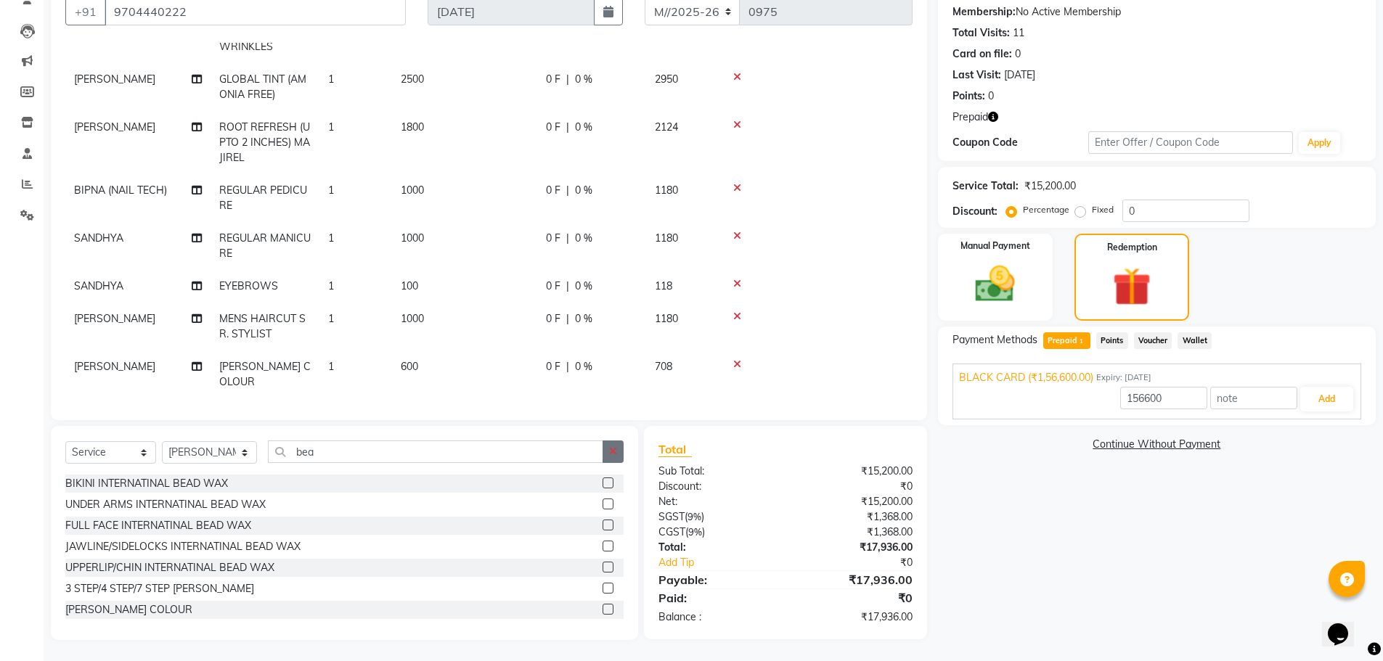
click at [617, 453] on icon "button" at bounding box center [613, 451] width 8 height 10
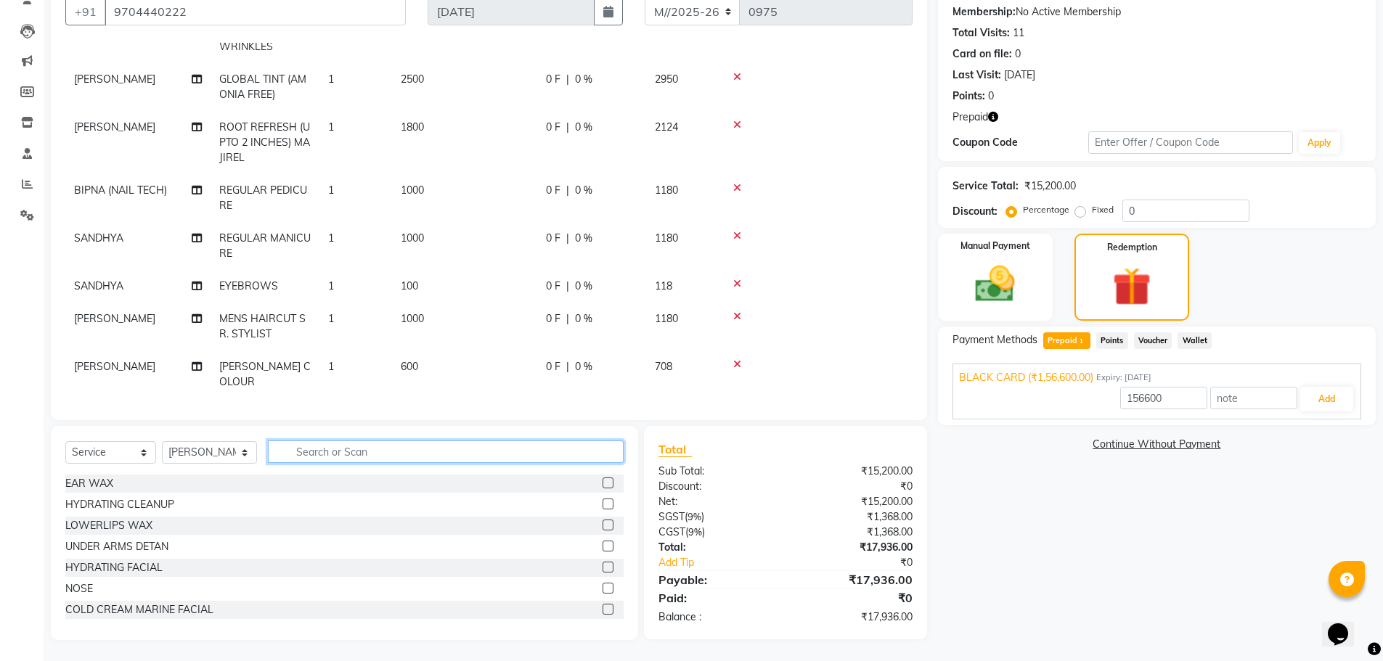
click at [382, 449] on input "text" at bounding box center [446, 452] width 356 height 23
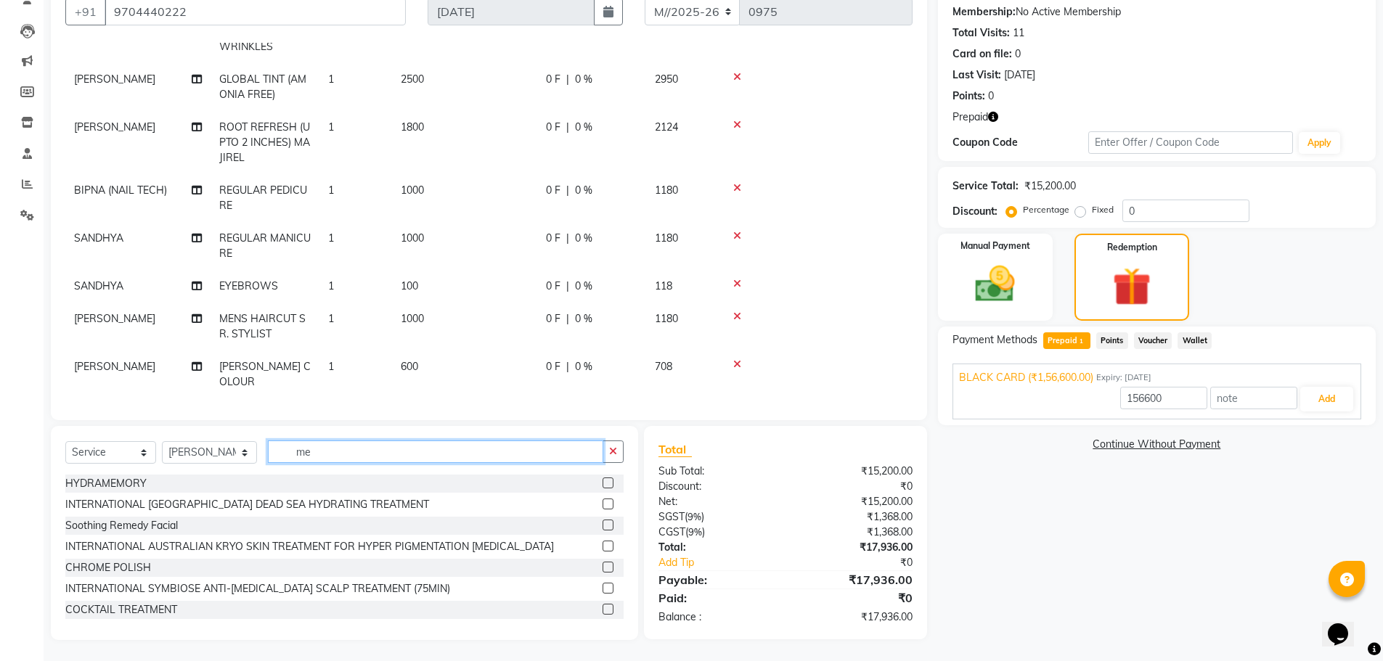
type input "m"
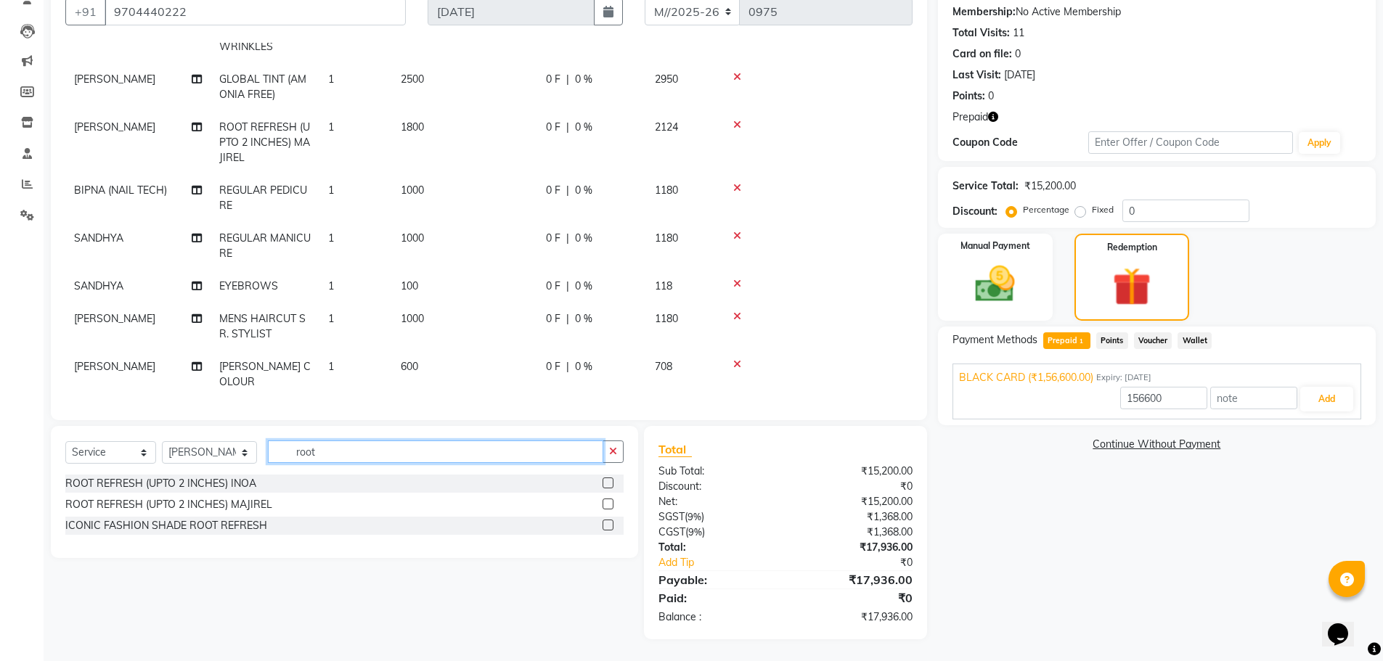
type input "root"
click at [607, 481] on label at bounding box center [607, 483] width 11 height 11
click at [607, 481] on input "checkbox" at bounding box center [606, 483] width 9 height 9
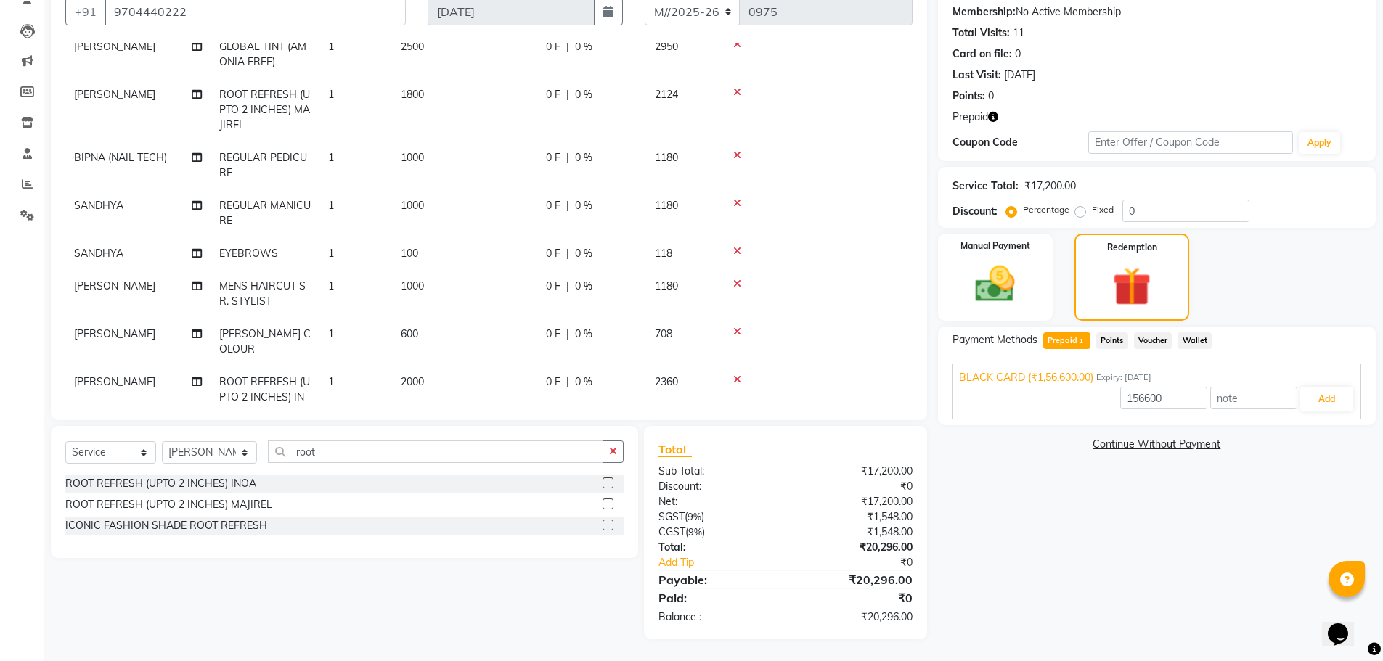
checkbox input "false"
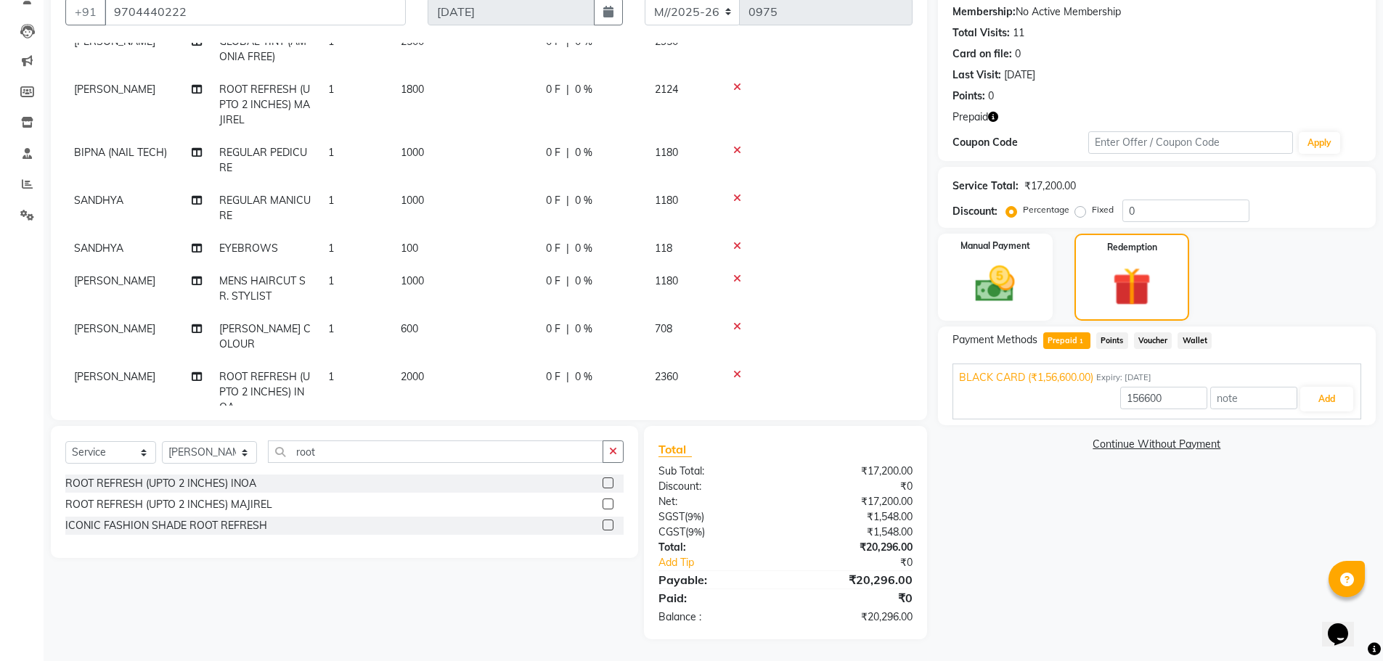
scroll to position [181, 0]
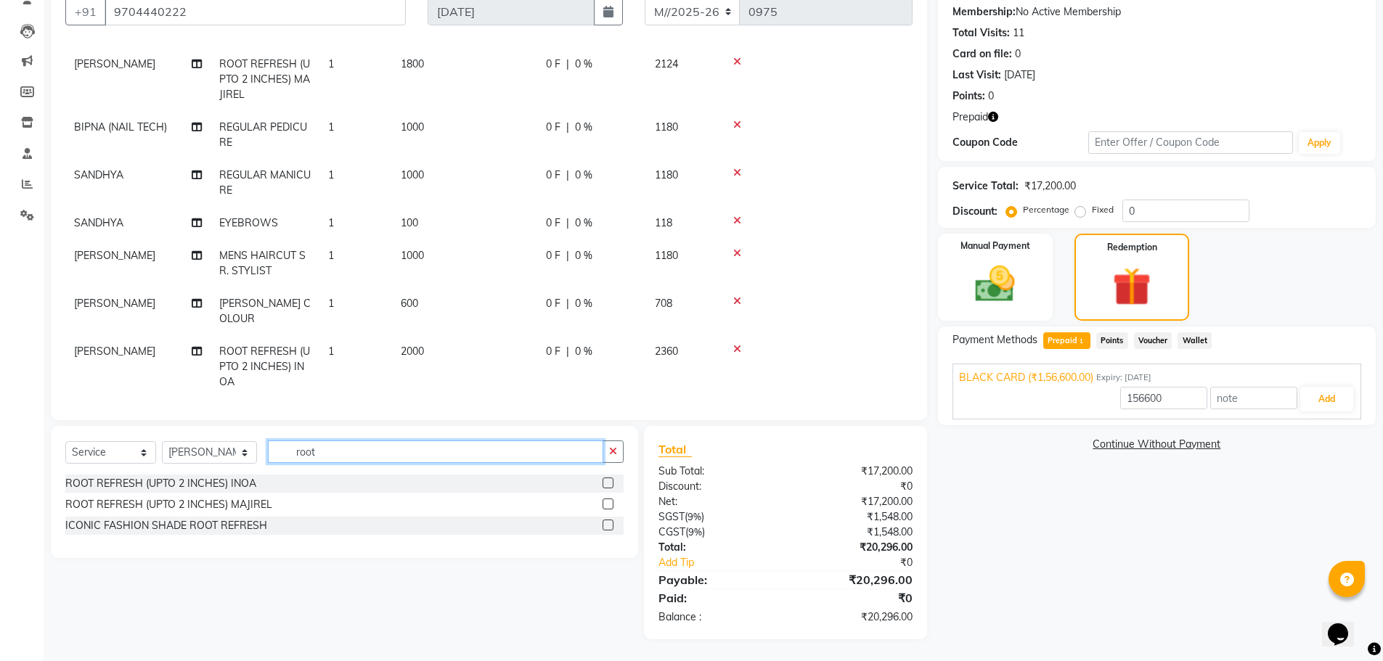
click at [334, 456] on input "root" at bounding box center [435, 452] width 335 height 23
type input "r"
type input "trim"
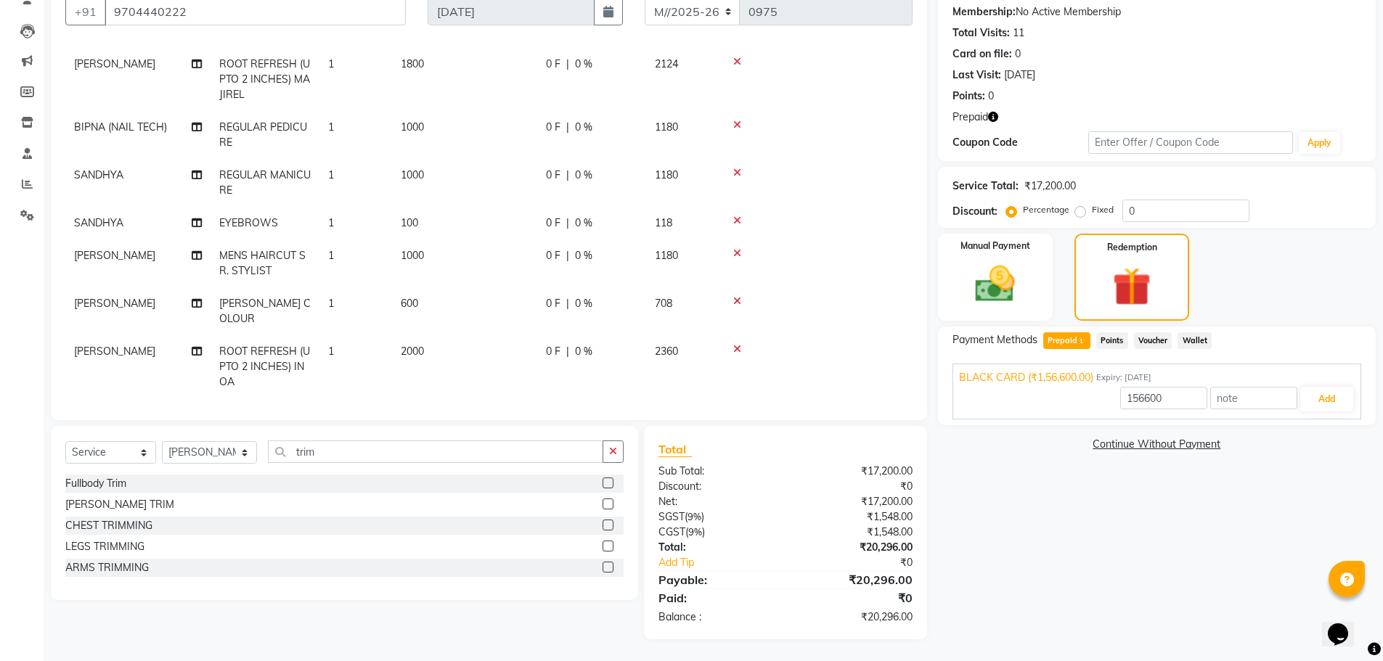
click at [608, 507] on label at bounding box center [607, 504] width 11 height 11
click at [608, 507] on input "checkbox" at bounding box center [606, 504] width 9 height 9
checkbox input "false"
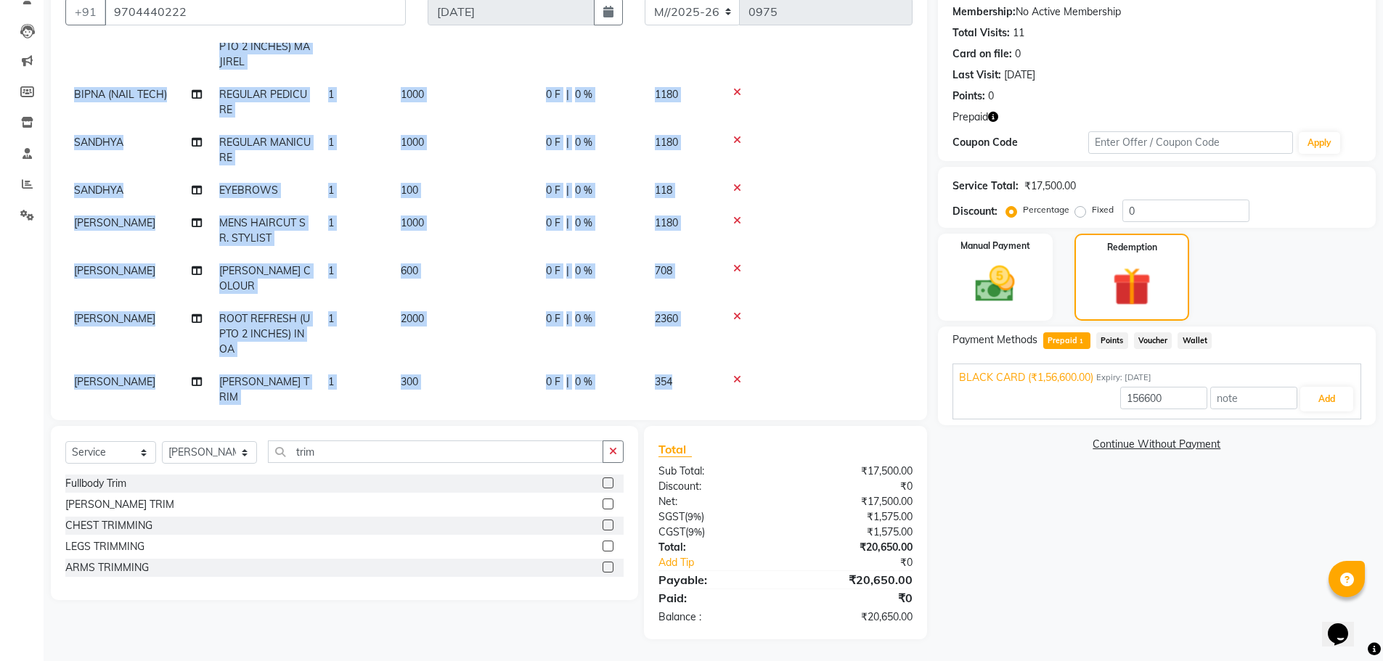
scroll to position [213, 11]
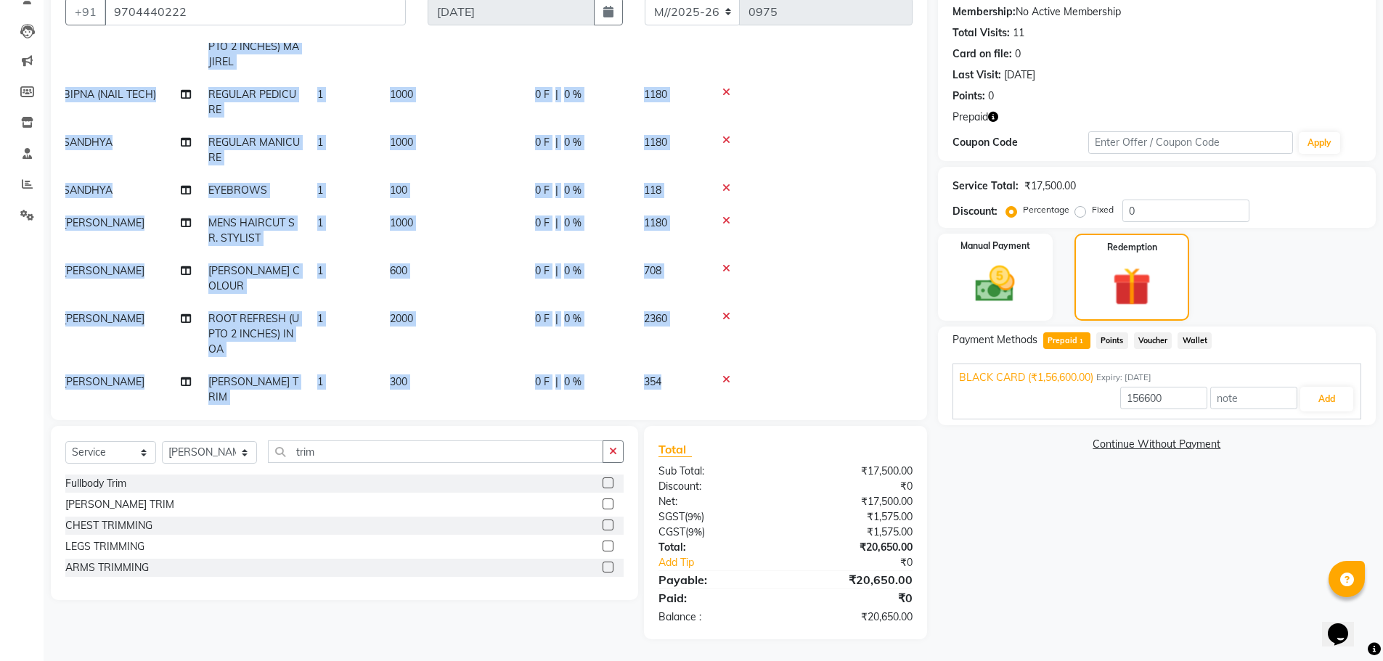
drag, startPoint x: 901, startPoint y: 366, endPoint x: 907, endPoint y: 317, distance: 49.0
click at [907, 317] on div "Services Stylist Service Qty Price Disc Total Action SANDHYA HYUALU PRO COLLAGE…" at bounding box center [488, 224] width 847 height 363
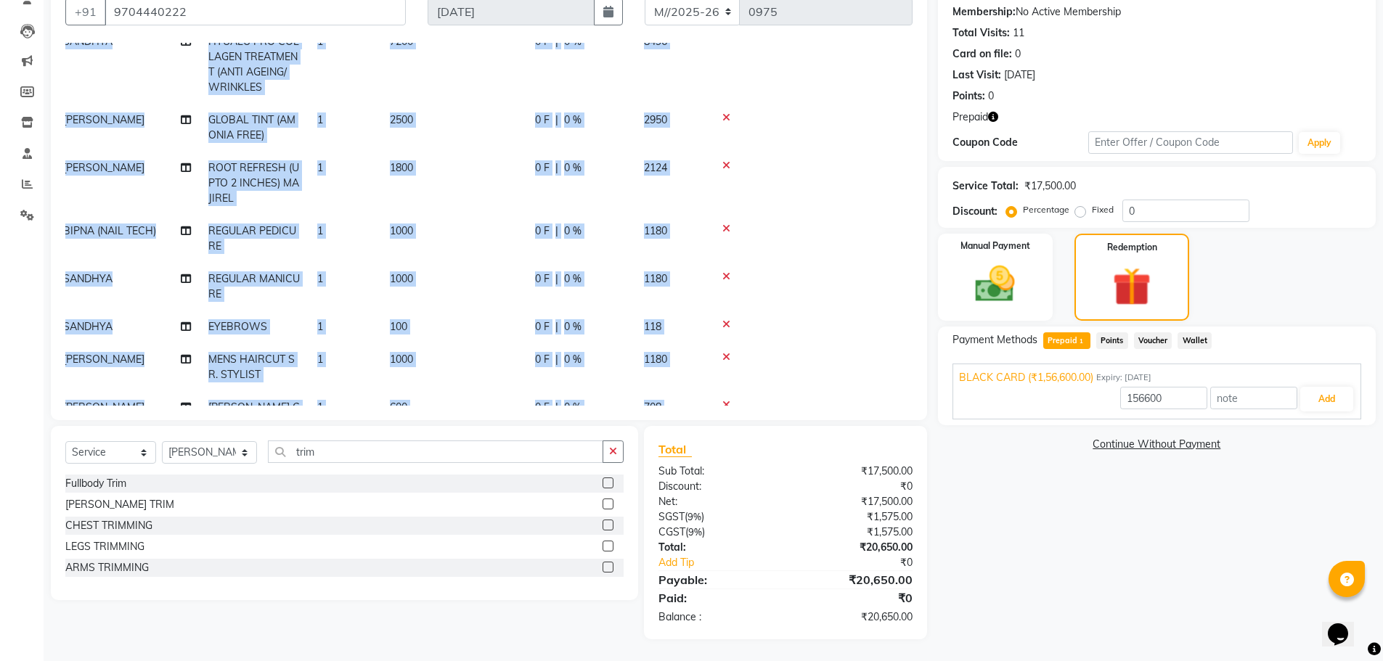
scroll to position [89, 11]
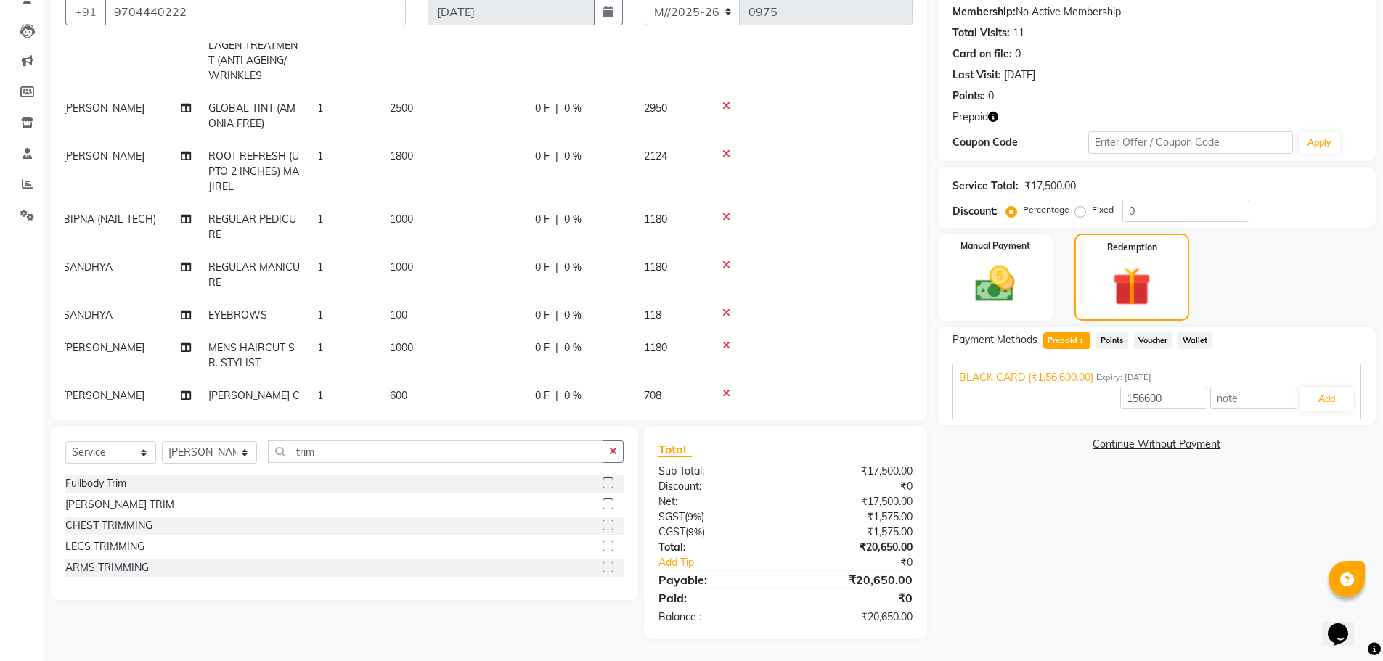
click at [724, 152] on icon at bounding box center [726, 154] width 8 height 10
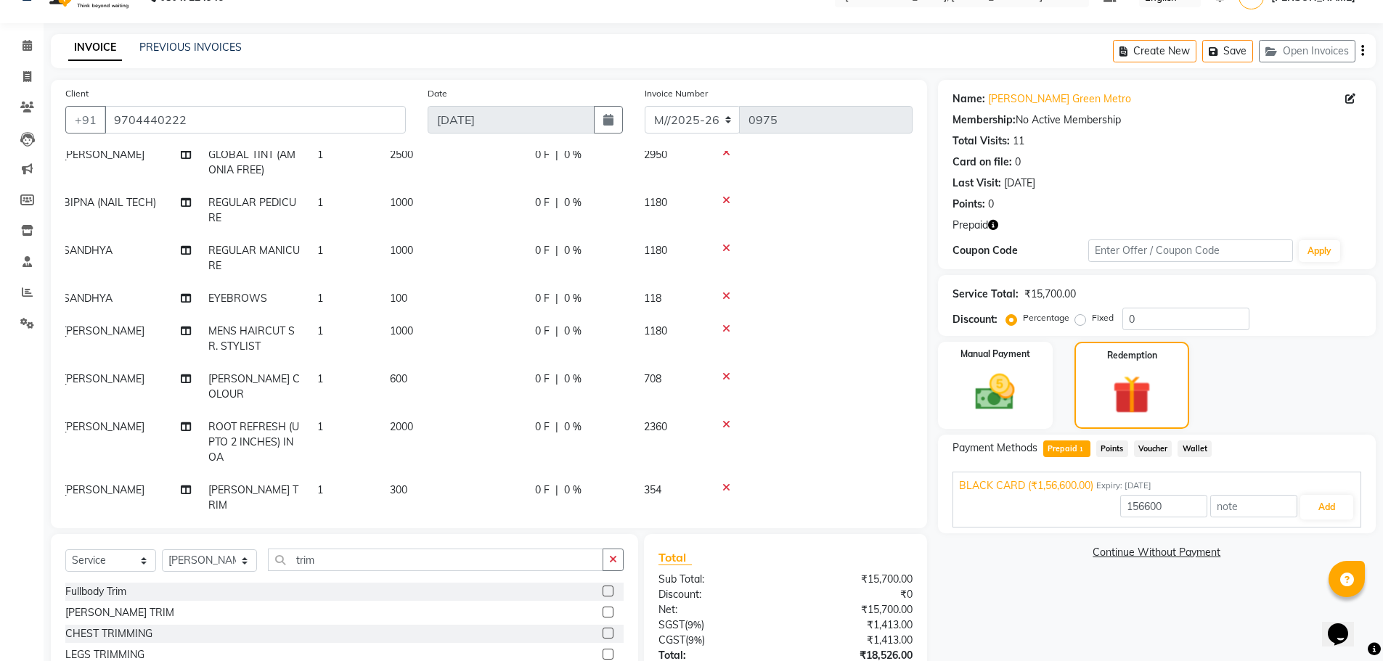
scroll to position [0, 0]
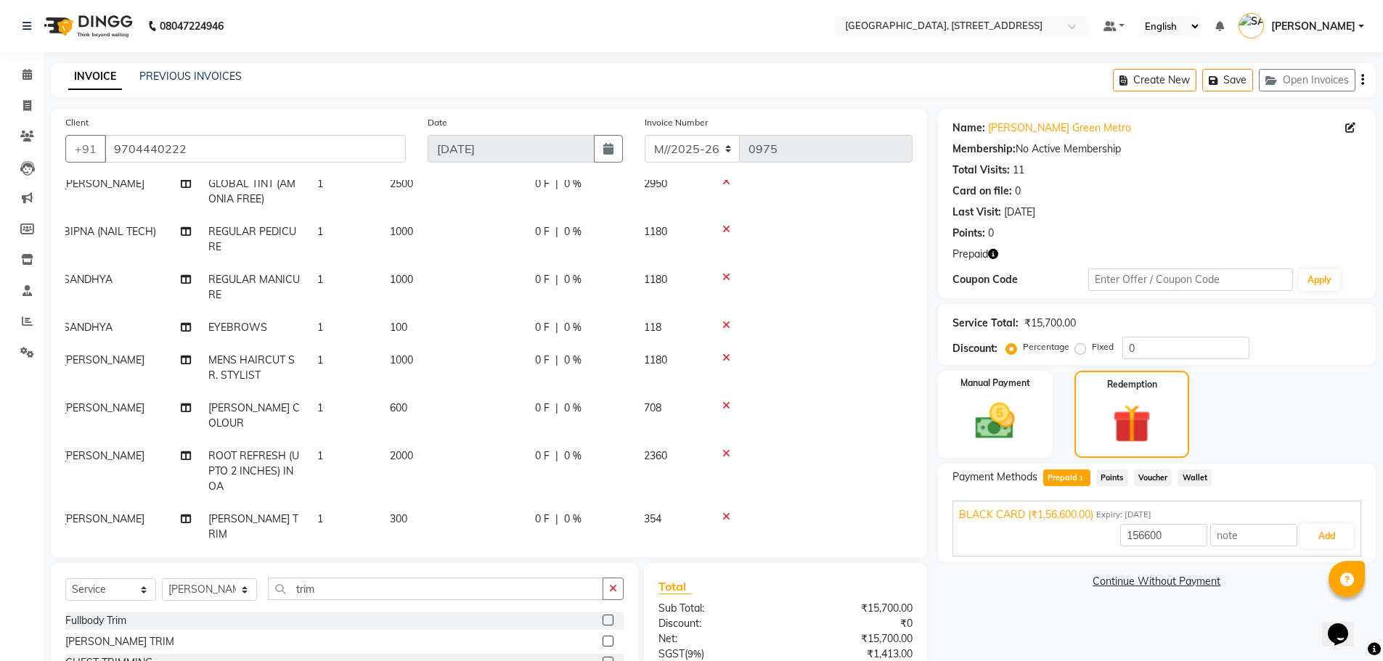
click at [726, 512] on icon at bounding box center [726, 517] width 8 height 10
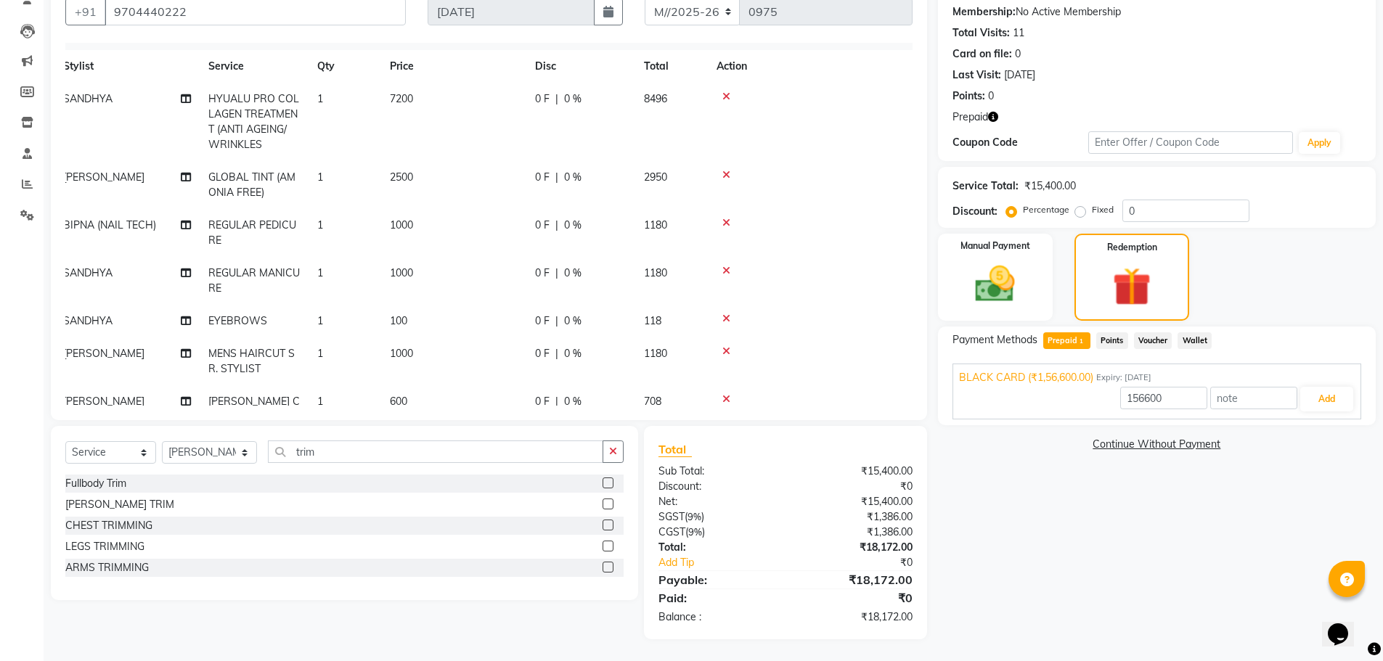
scroll to position [0, 11]
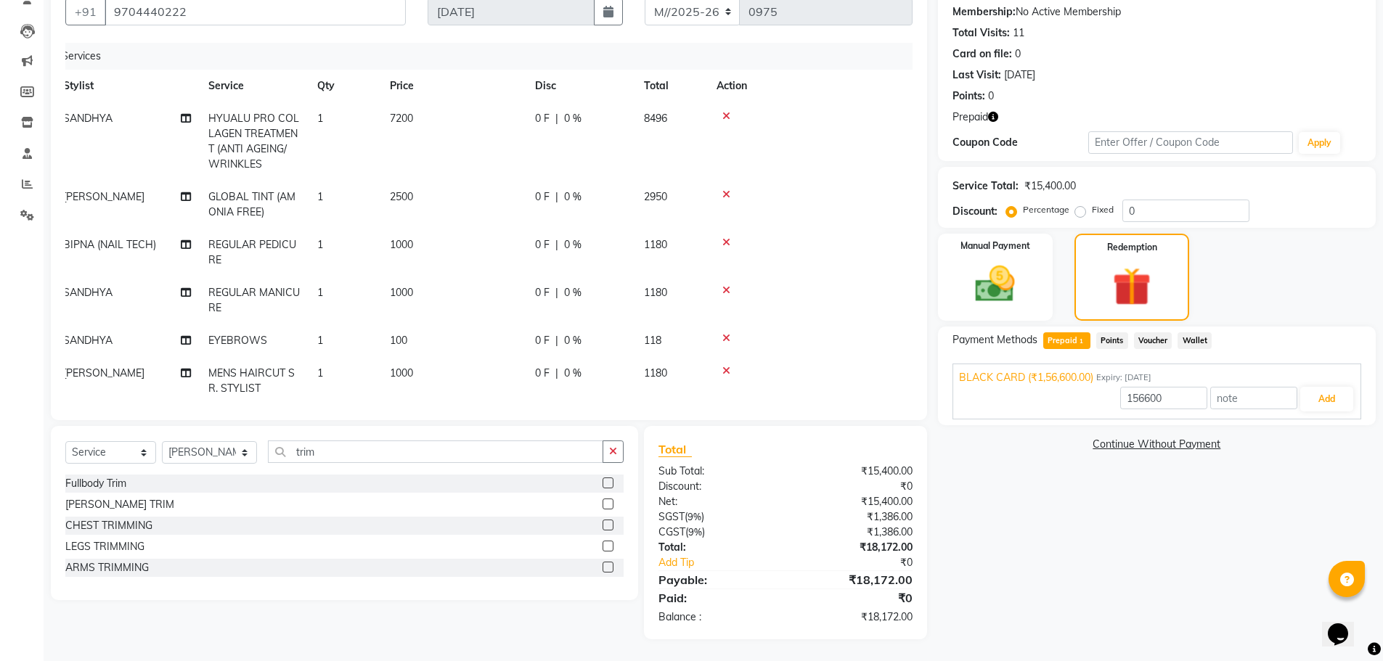
click at [905, 0] on html "08047224946 Select Location × Meeram, [GEOGRAPHIC_DATA] Number 36, [GEOGRAPHIC_…" at bounding box center [691, 193] width 1383 height 661
click at [1161, 442] on link "Continue Without Payment" at bounding box center [1157, 444] width 432 height 15
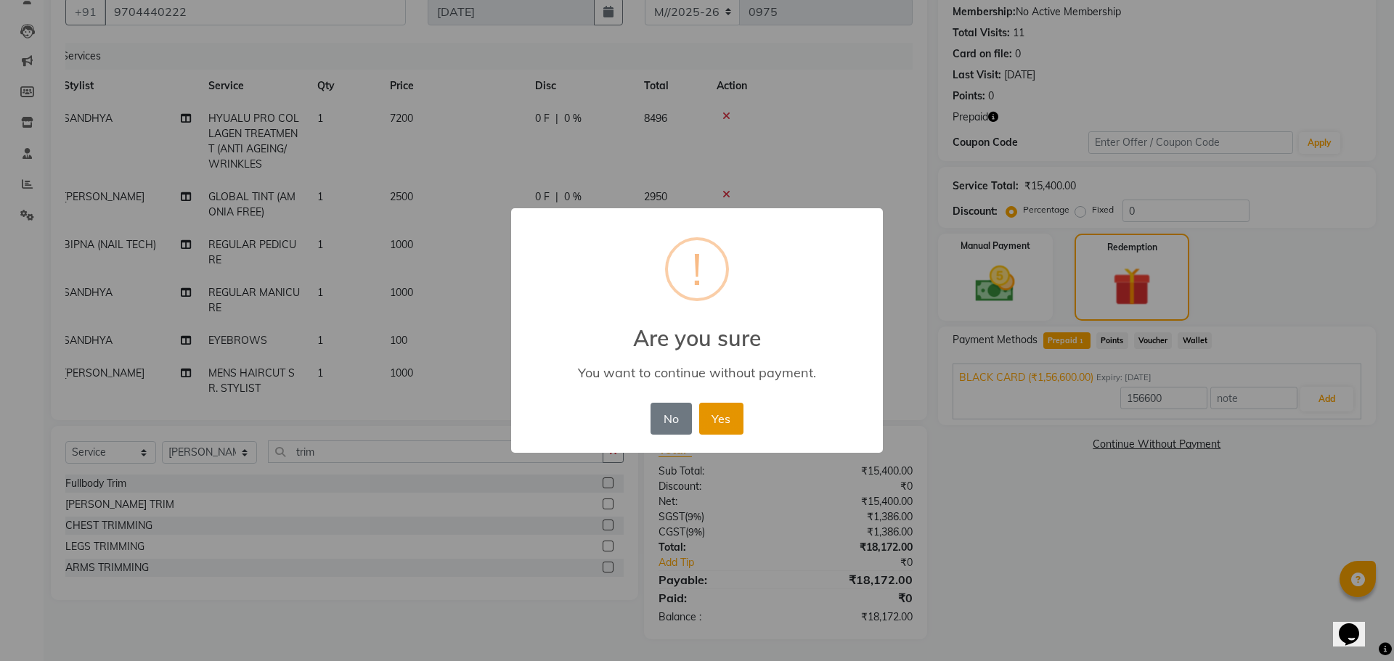
click at [713, 417] on button "Yes" at bounding box center [721, 419] width 44 height 32
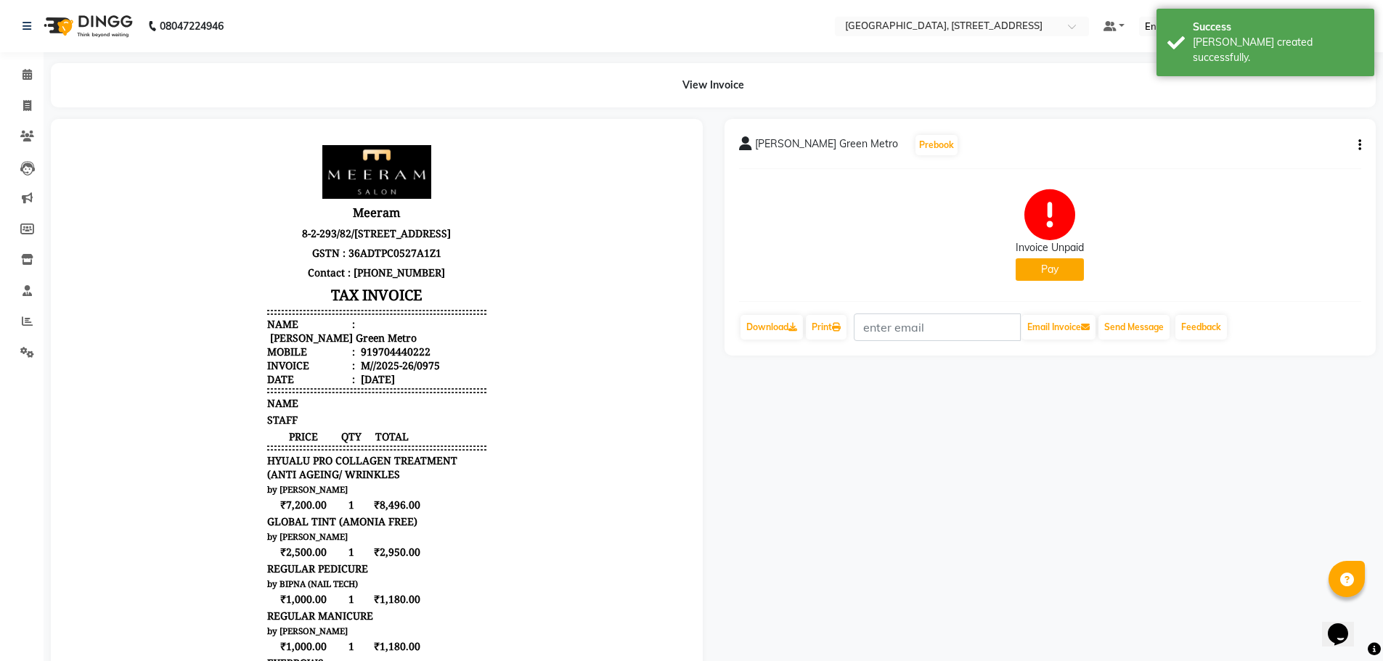
scroll to position [12, 0]
select select "service"
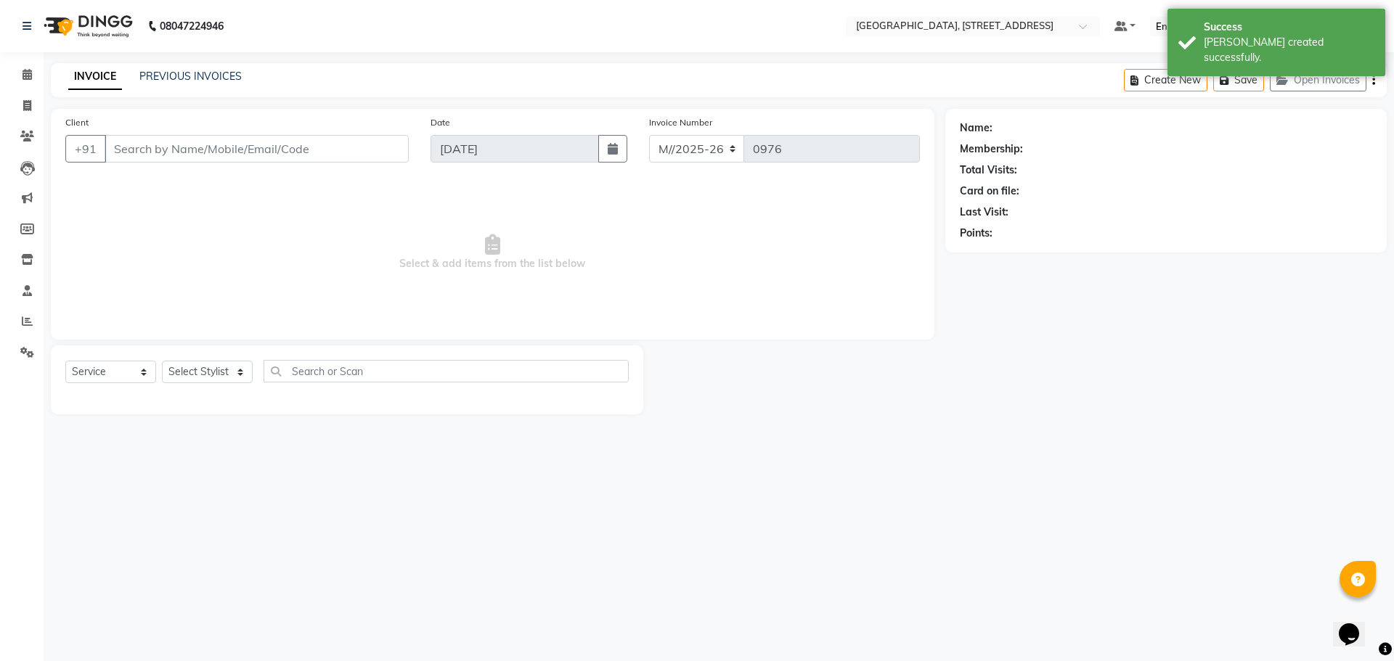
type input "9704440222"
select select "79993"
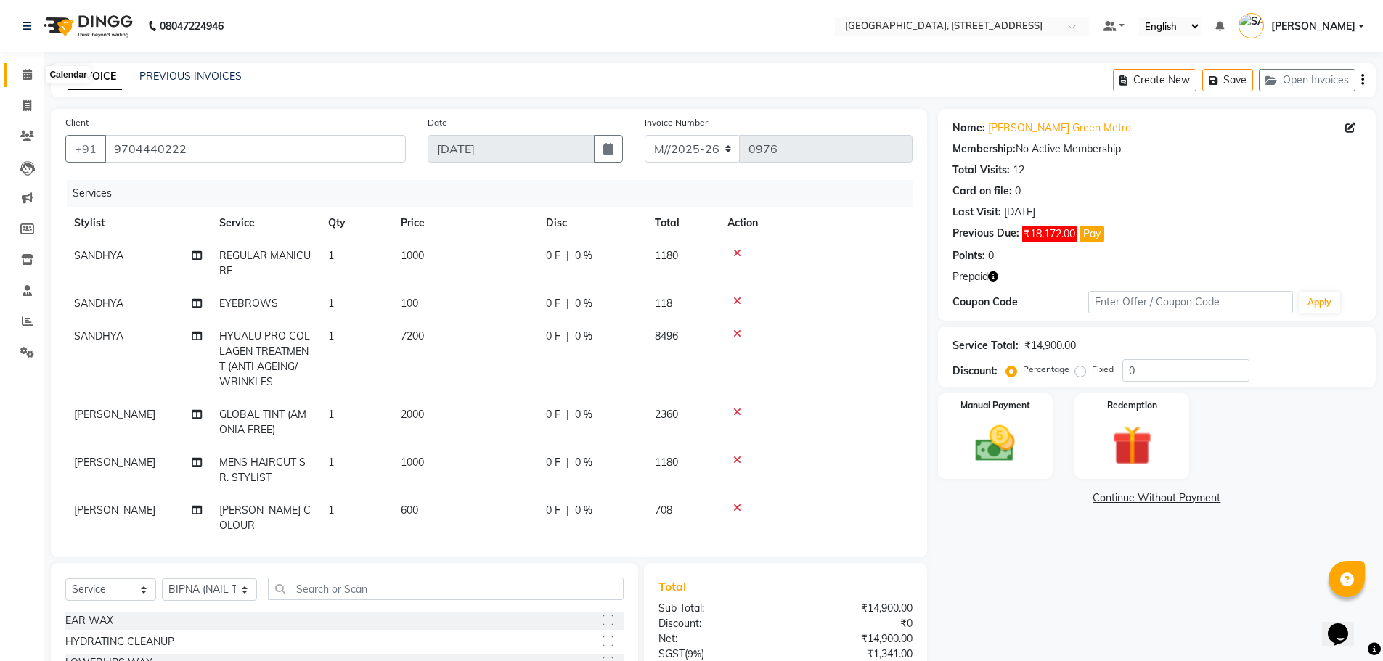
click at [33, 76] on span at bounding box center [27, 75] width 25 height 17
